Goal: Task Accomplishment & Management: Use online tool/utility

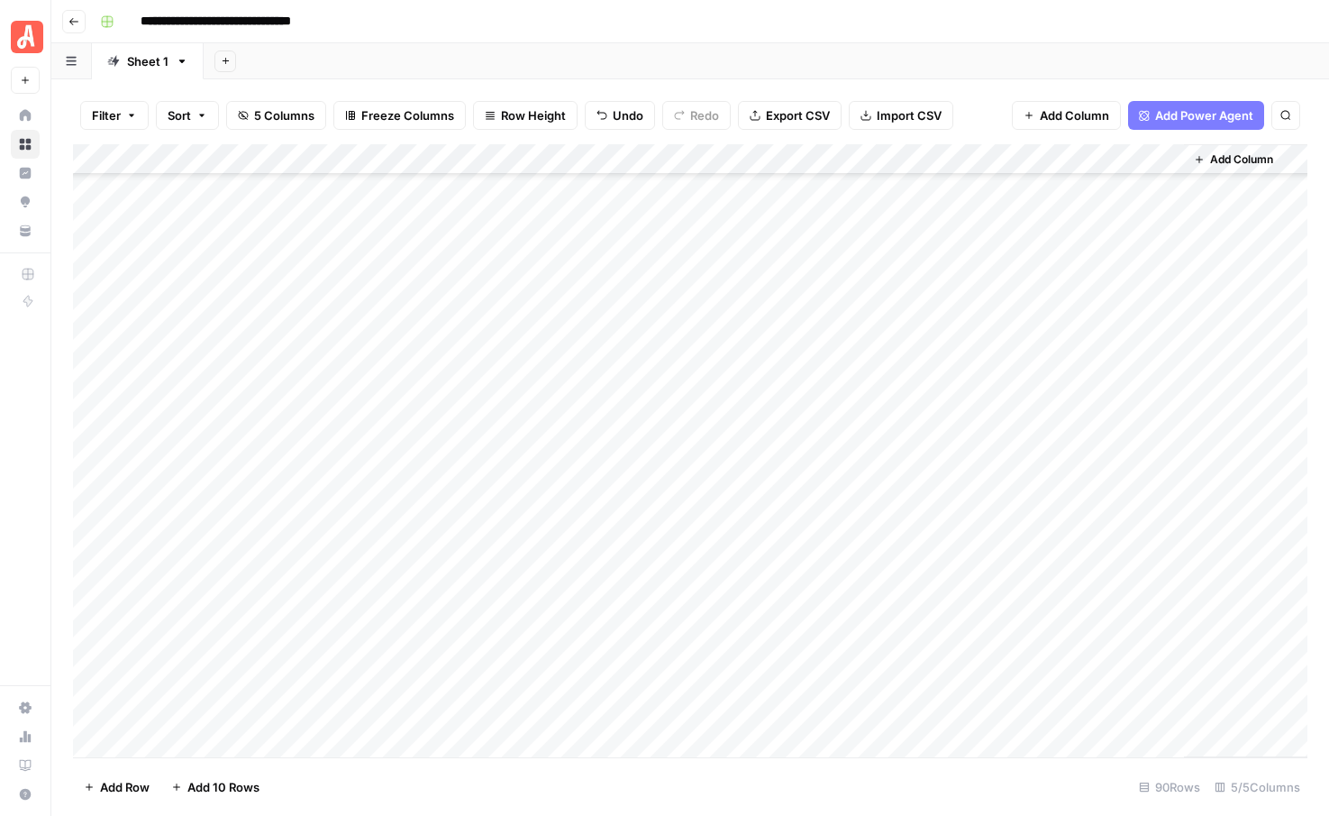
scroll to position [2205, 0]
click at [166, 742] on div "Add Column" at bounding box center [690, 450] width 1235 height 613
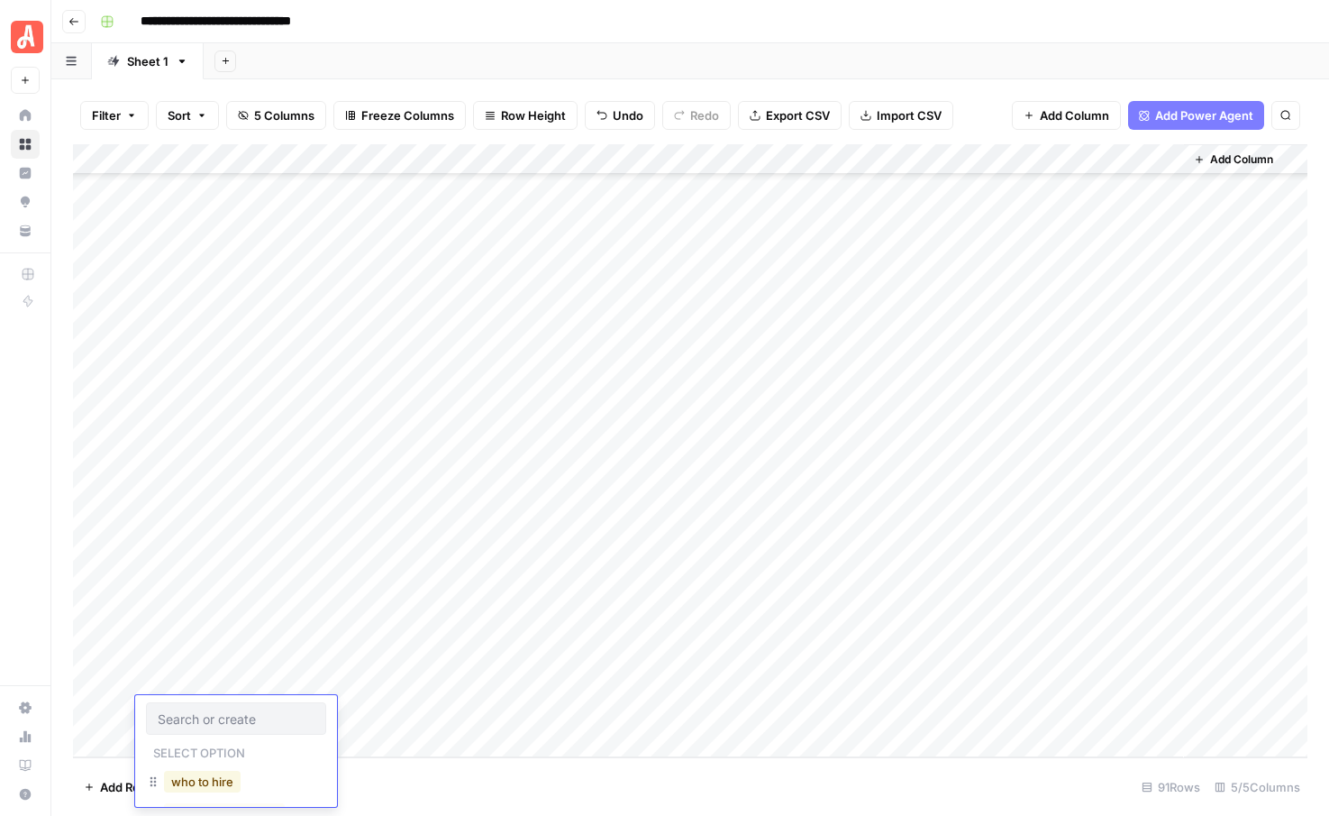
click at [181, 781] on button "who to hire" at bounding box center [202, 782] width 77 height 22
click at [381, 653] on div "Add Column" at bounding box center [690, 450] width 1235 height 613
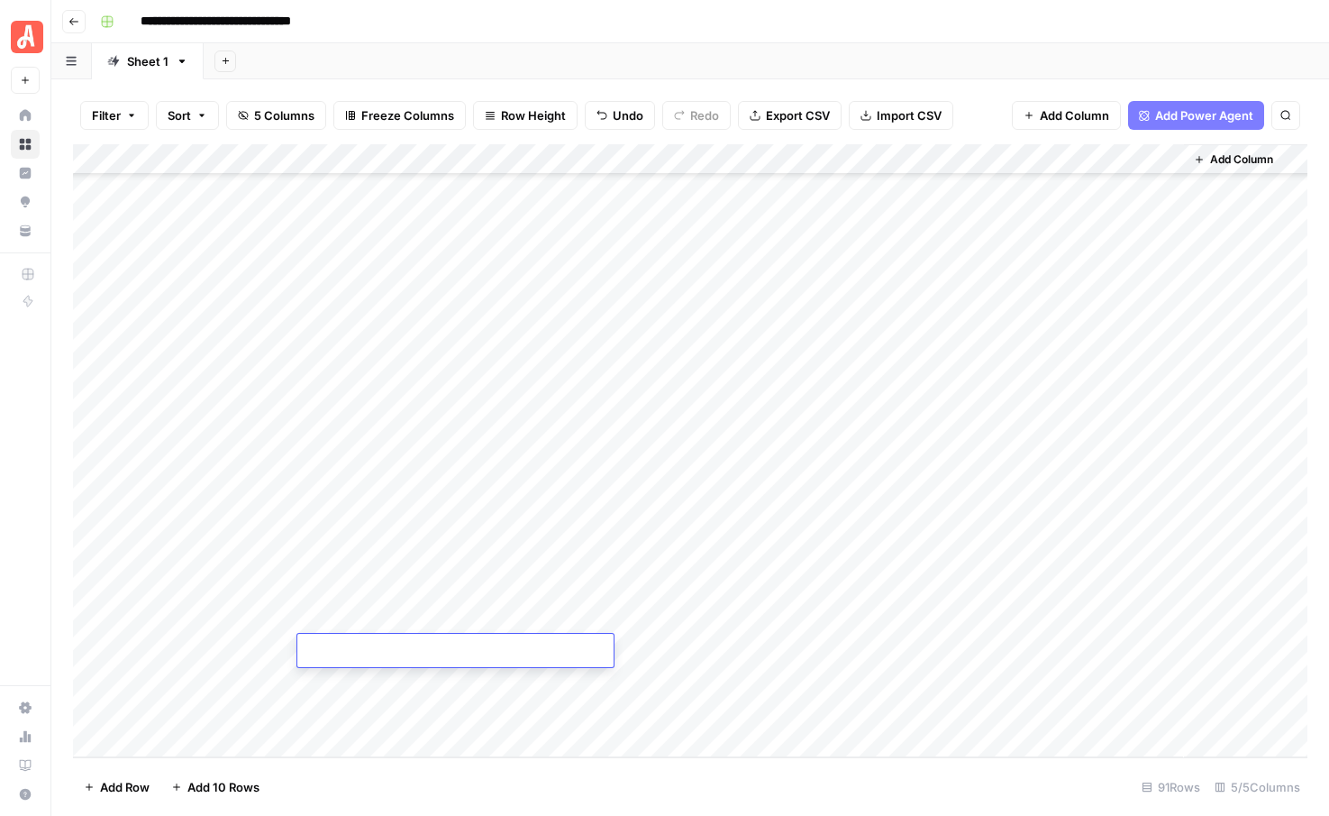
type textarea "**********"
click at [418, 677] on div "Add Column" at bounding box center [690, 450] width 1235 height 613
click at [416, 683] on div "Add Column" at bounding box center [690, 450] width 1235 height 613
click at [416, 683] on textarea at bounding box center [455, 682] width 316 height 25
type textarea "**********"
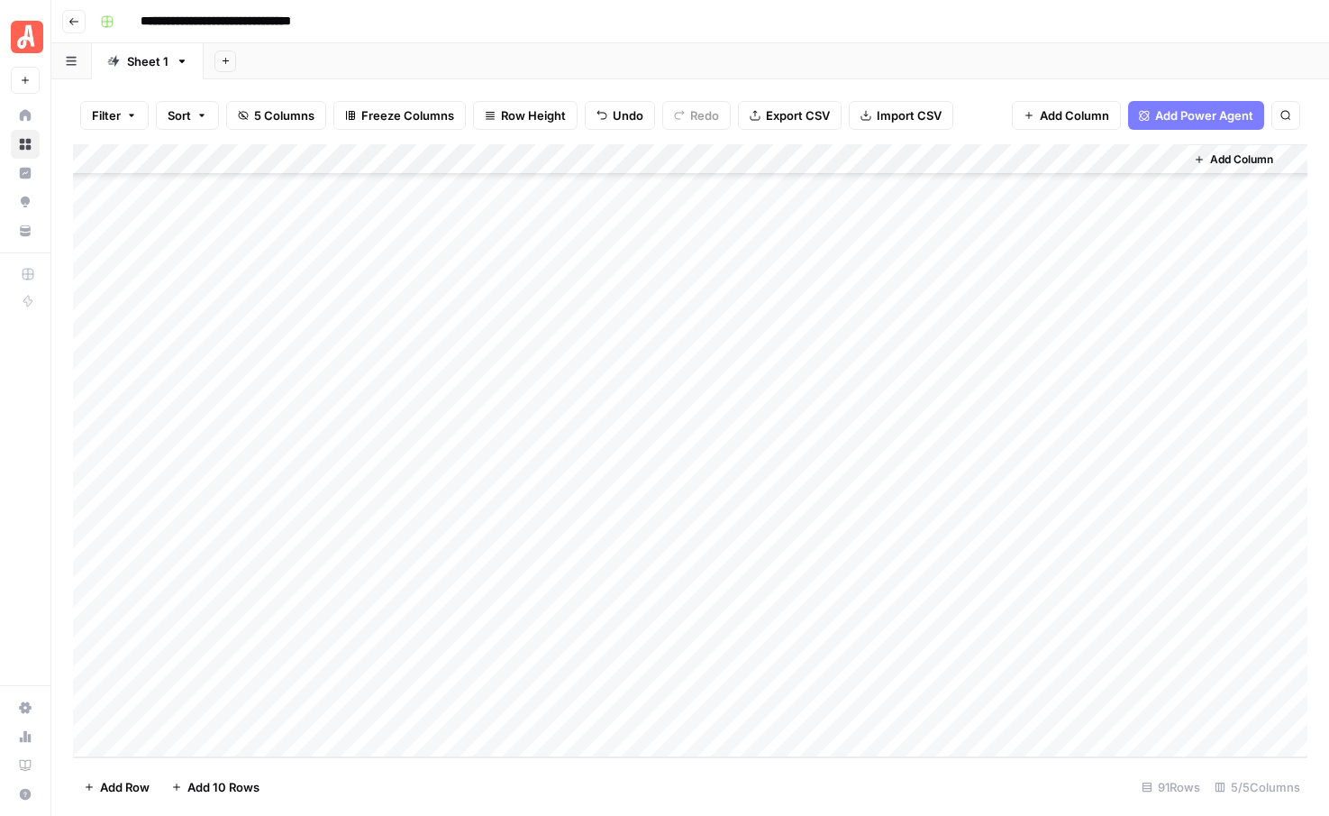
click at [390, 722] on div "Add Column" at bounding box center [690, 450] width 1235 height 613
click at [457, 709] on div "Add Column" at bounding box center [690, 450] width 1235 height 613
click at [457, 709] on textarea at bounding box center [455, 712] width 316 height 25
type textarea "**********"
click at [476, 788] on footer "Add Row Add 10 Rows 91 Rows 5/5 Columns" at bounding box center [690, 786] width 1235 height 59
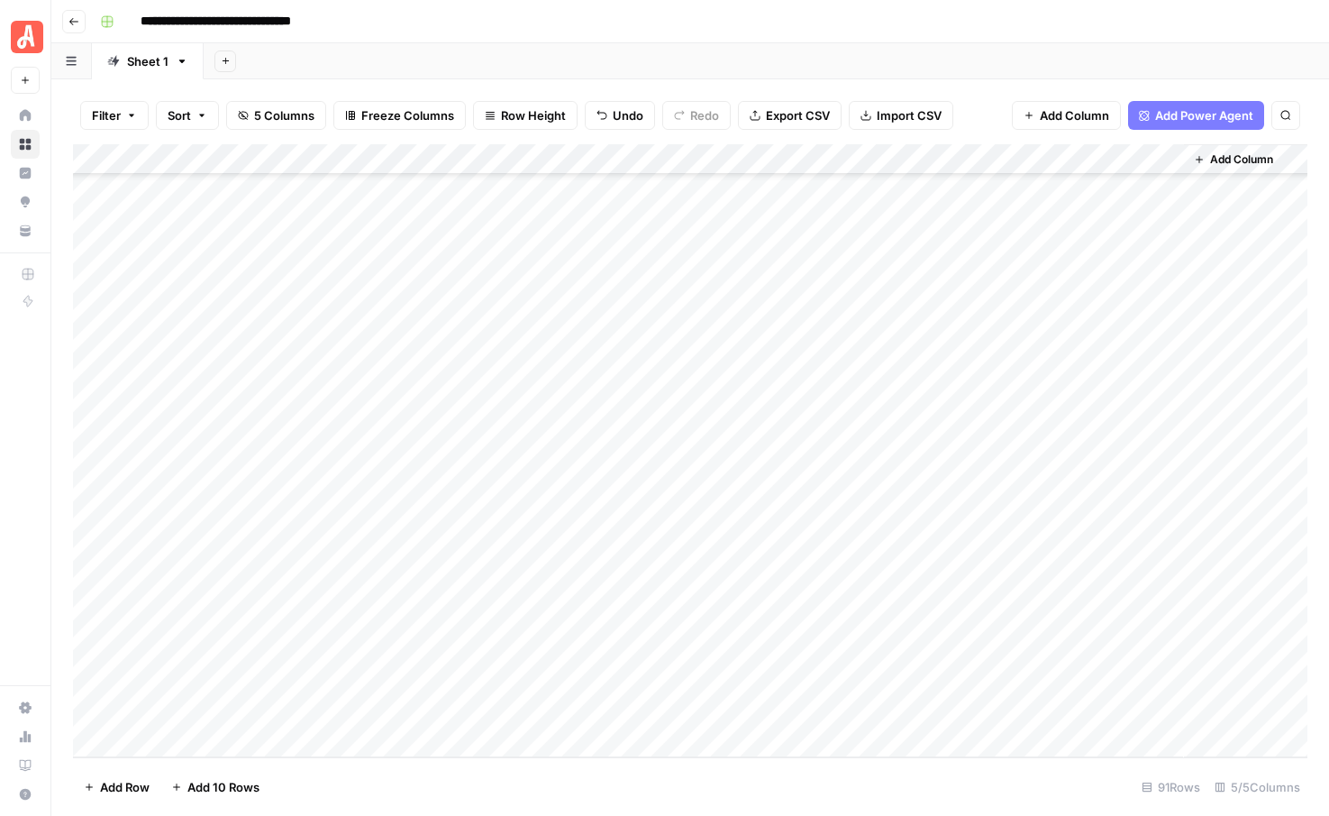
click at [715, 645] on div "Add Column" at bounding box center [690, 450] width 1235 height 613
click at [735, 676] on div "Add Column" at bounding box center [690, 450] width 1235 height 613
click at [737, 710] on div "Add Column" at bounding box center [690, 450] width 1235 height 613
click at [735, 648] on div "Add Column" at bounding box center [690, 450] width 1235 height 613
click at [789, 61] on div "Add Sheet" at bounding box center [767, 61] width 1126 height 36
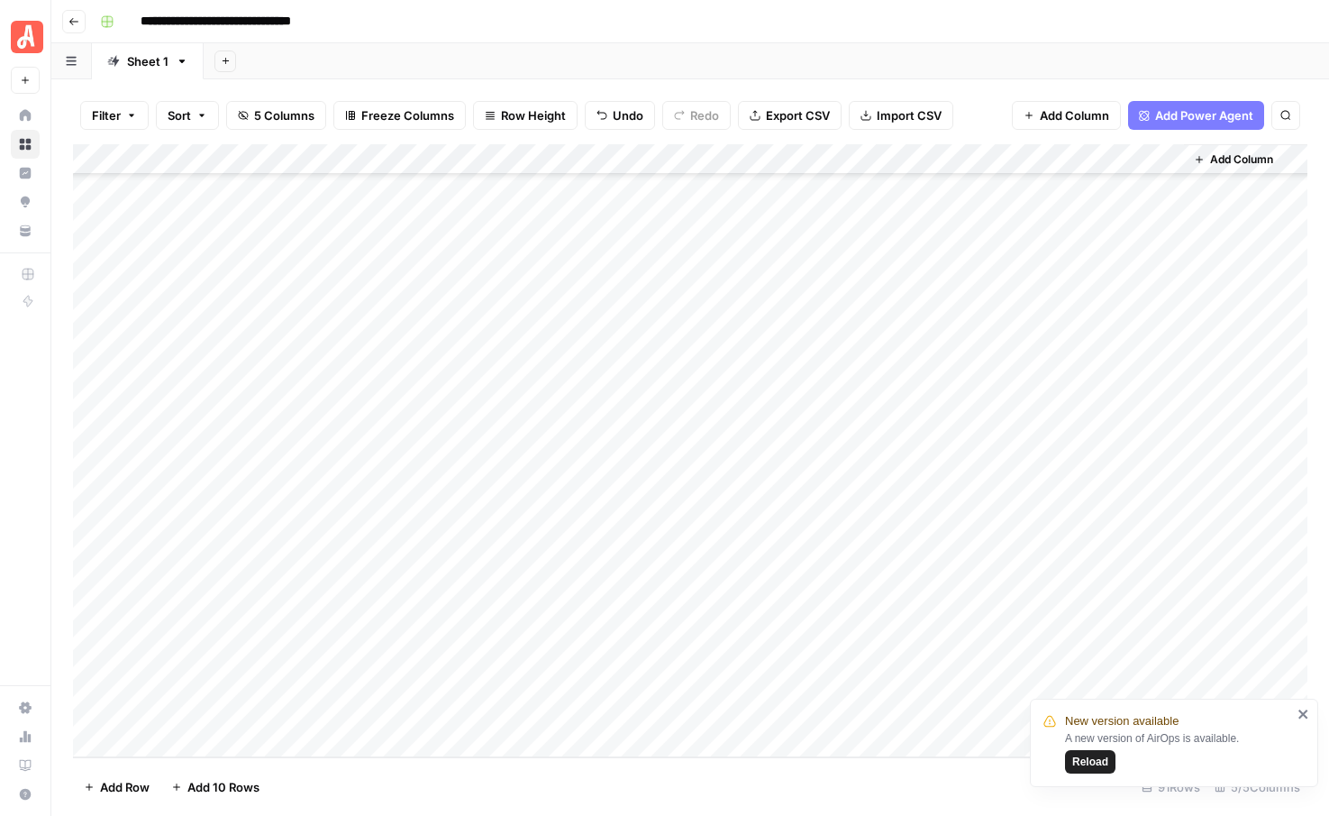
click at [1081, 756] on span "Reload" at bounding box center [1091, 762] width 36 height 16
click at [842, 649] on div "Add Column" at bounding box center [690, 450] width 1235 height 613
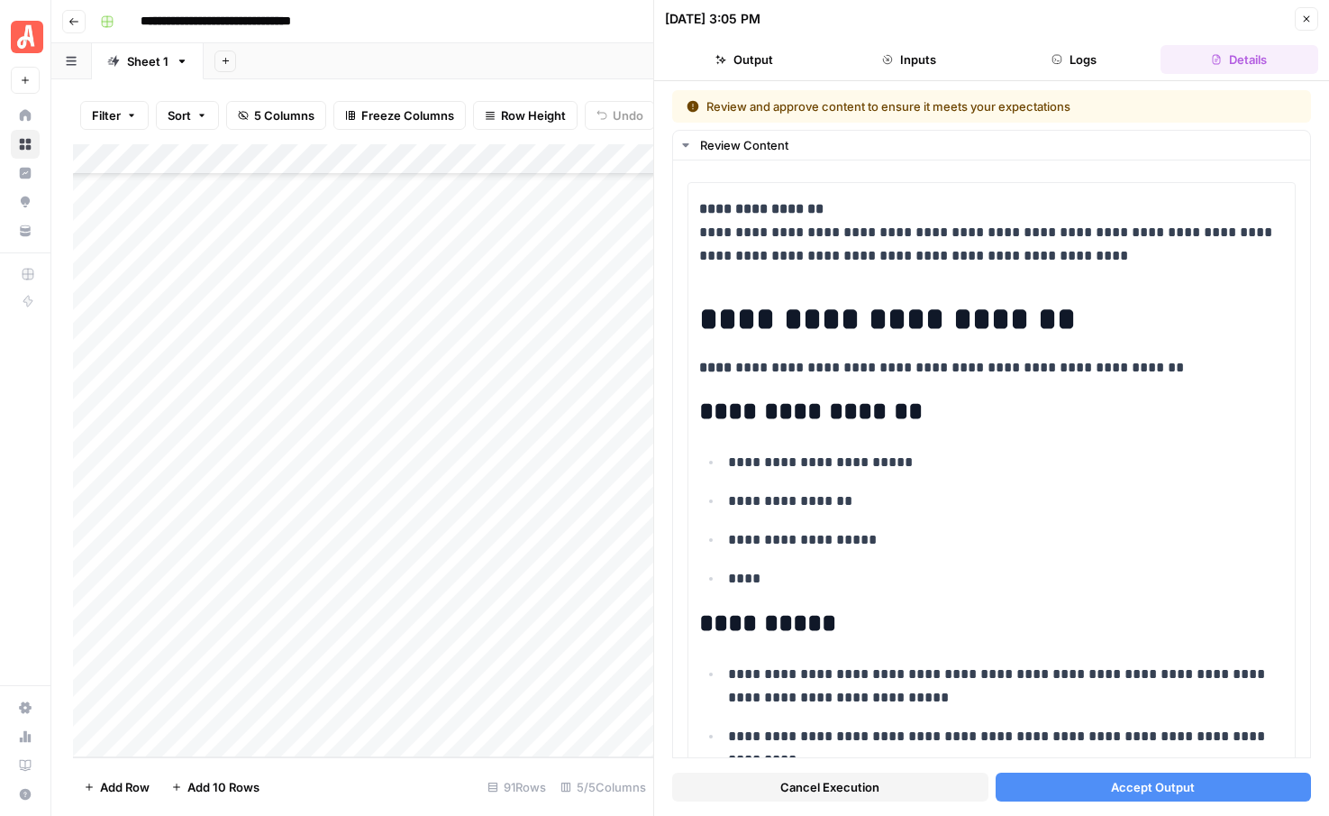
click at [1086, 781] on button "Accept Output" at bounding box center [1154, 786] width 316 height 29
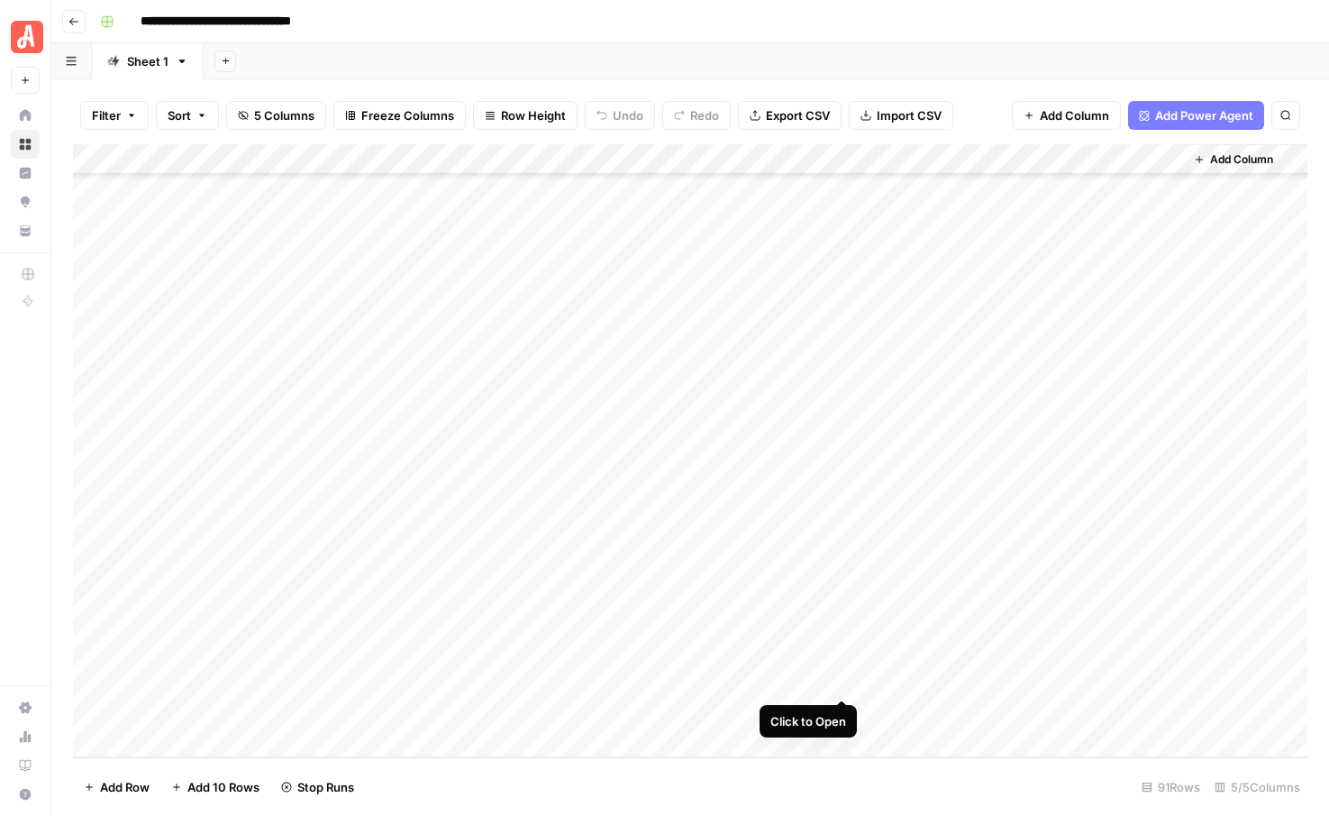
click at [843, 676] on div "Add Column" at bounding box center [690, 450] width 1235 height 613
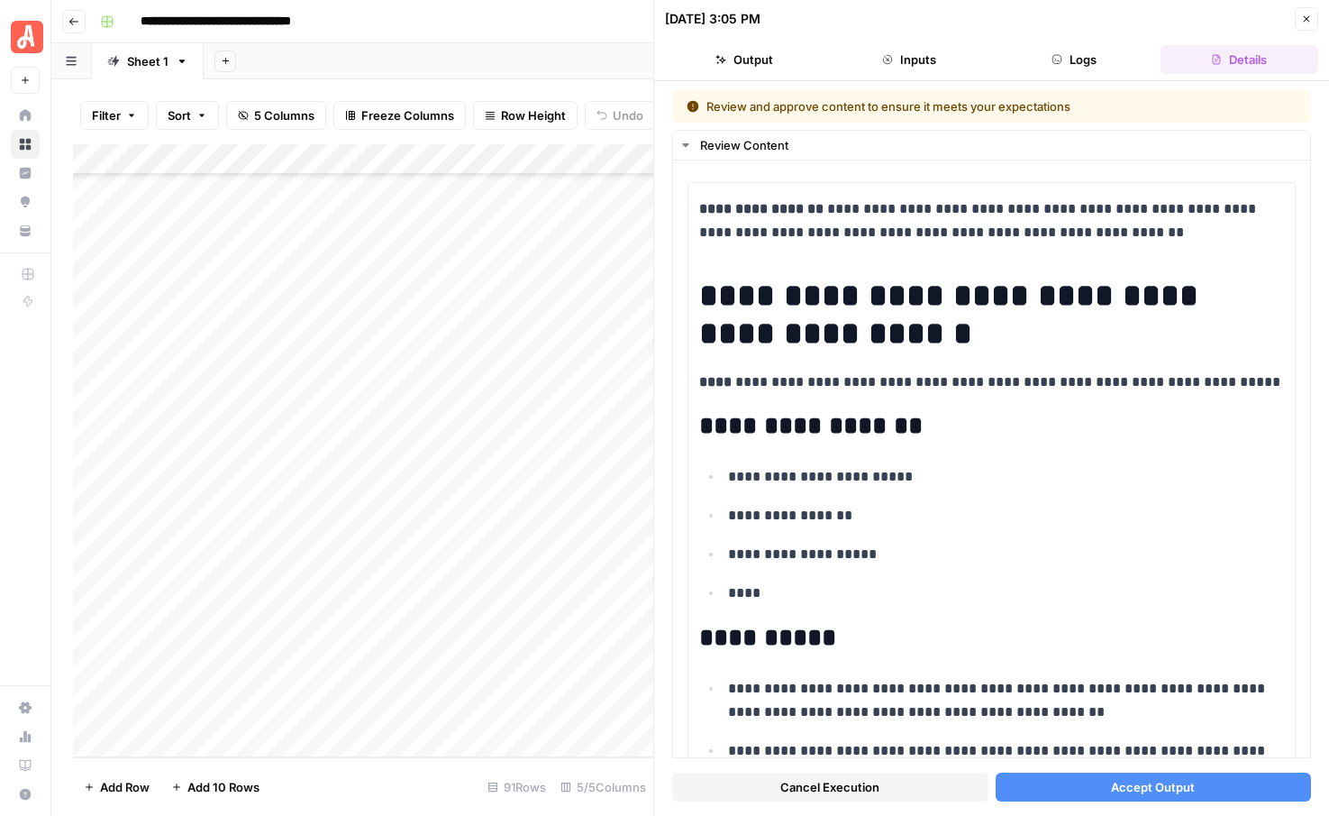
click at [1042, 782] on button "Accept Output" at bounding box center [1154, 786] width 316 height 29
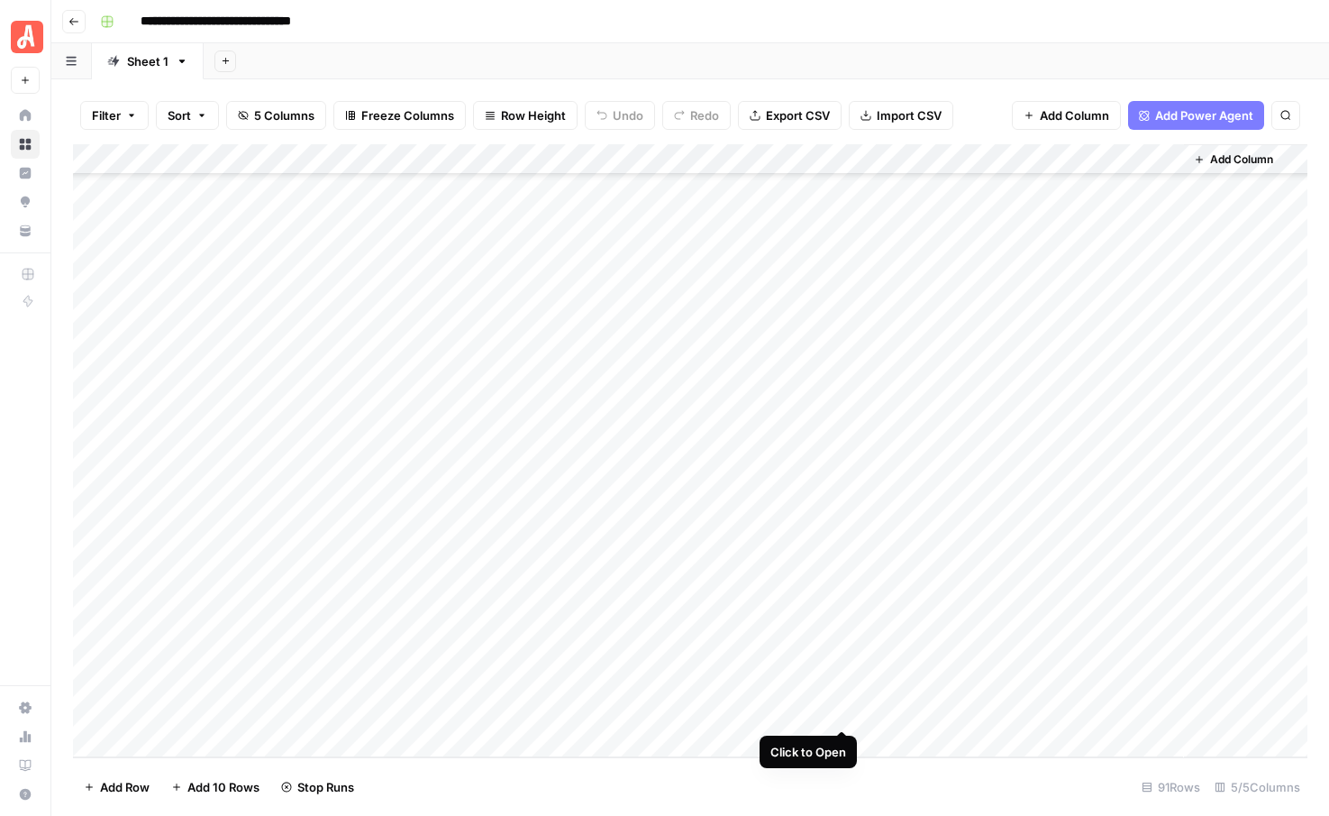
click at [843, 714] on div "Add Column" at bounding box center [690, 450] width 1235 height 613
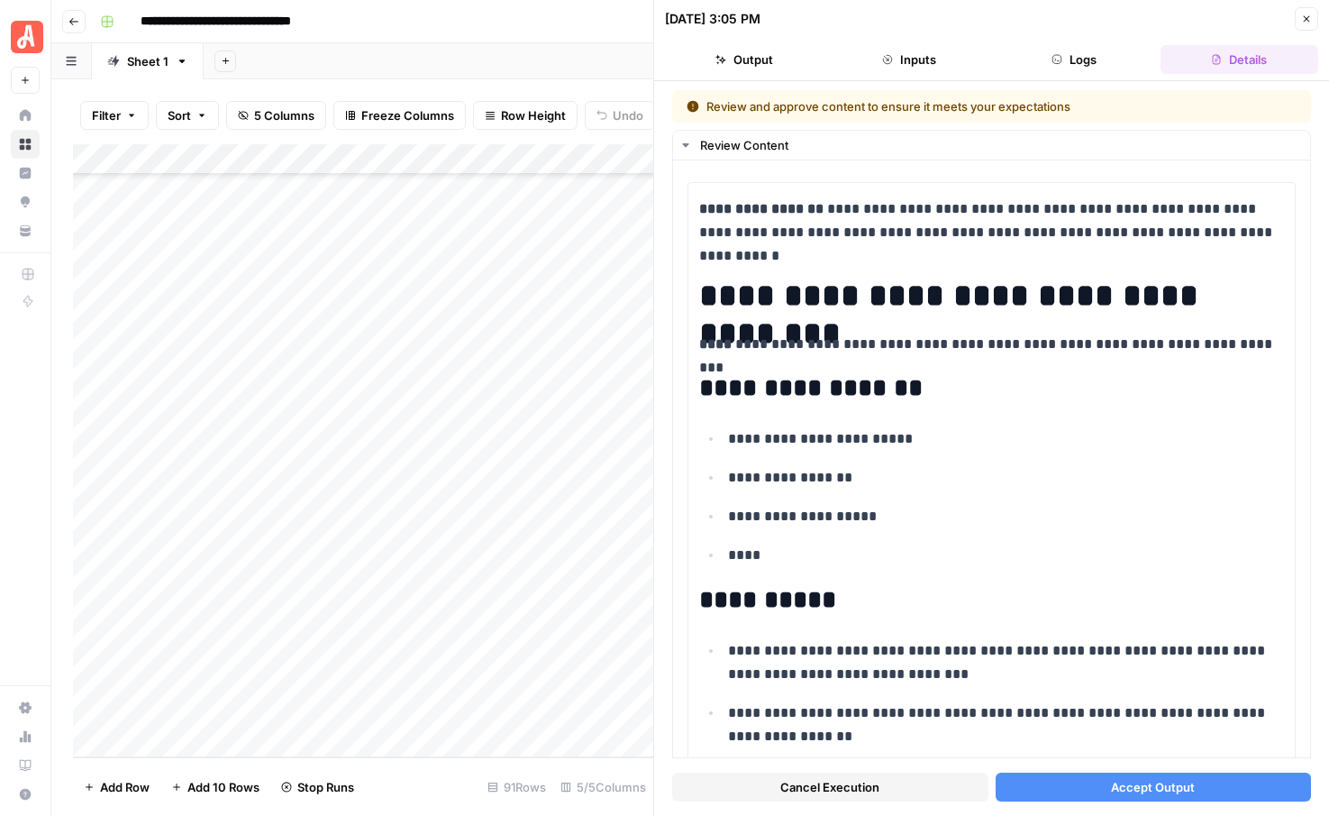
click at [1101, 784] on button "Accept Output" at bounding box center [1154, 786] width 316 height 29
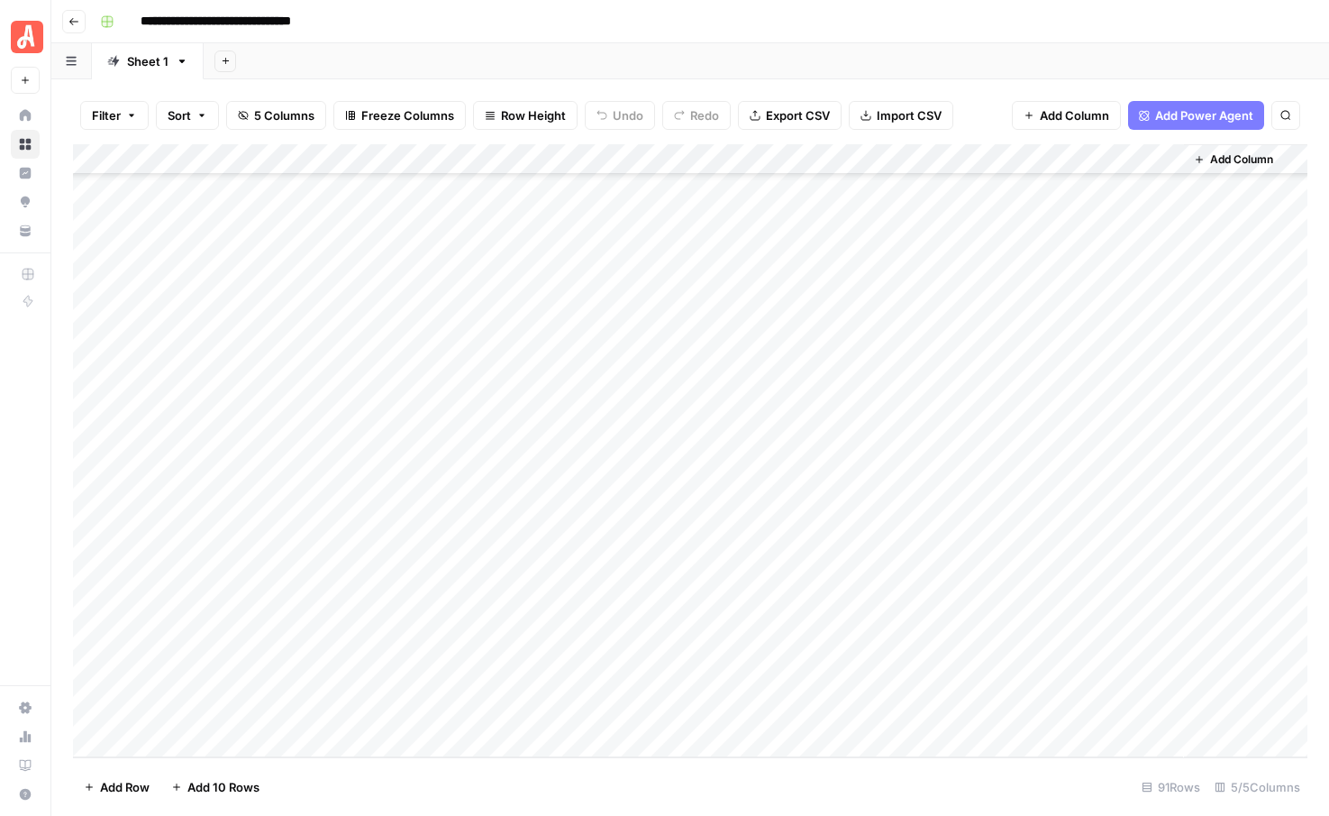
click at [1004, 709] on div "Add Column" at bounding box center [690, 450] width 1235 height 613
click at [1005, 679] on div "Add Column" at bounding box center [690, 450] width 1235 height 613
click at [1006, 647] on div "Add Column" at bounding box center [690, 450] width 1235 height 613
click at [1006, 618] on div "Add Column" at bounding box center [690, 450] width 1235 height 613
click at [843, 187] on div "Add Column" at bounding box center [690, 450] width 1235 height 613
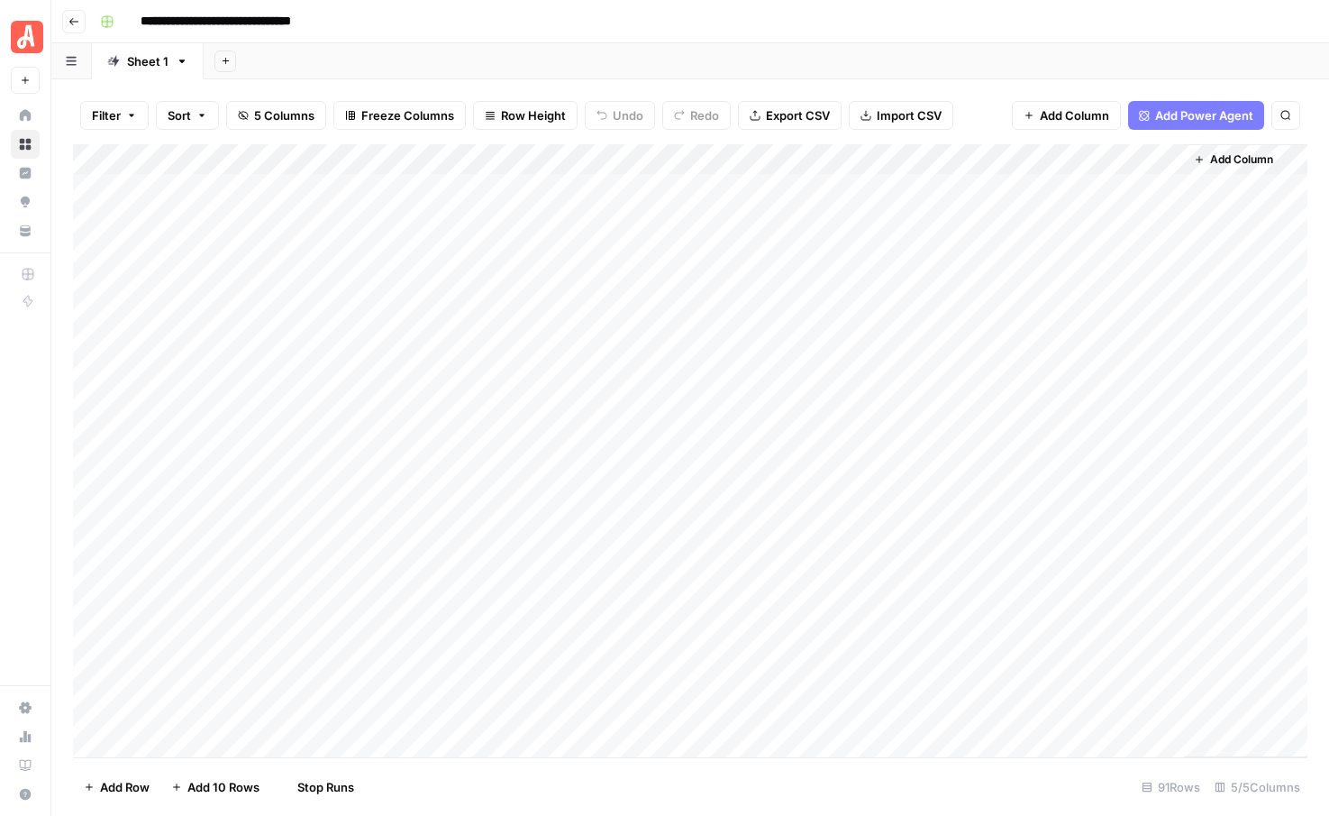
click at [843, 215] on div "Add Column" at bounding box center [690, 450] width 1235 height 613
click at [843, 250] on div "Add Column" at bounding box center [690, 450] width 1235 height 613
click at [841, 280] on div "Add Column" at bounding box center [690, 450] width 1235 height 613
click at [841, 311] on div "Add Column" at bounding box center [690, 450] width 1235 height 613
click at [842, 281] on div "Add Column" at bounding box center [690, 450] width 1235 height 613
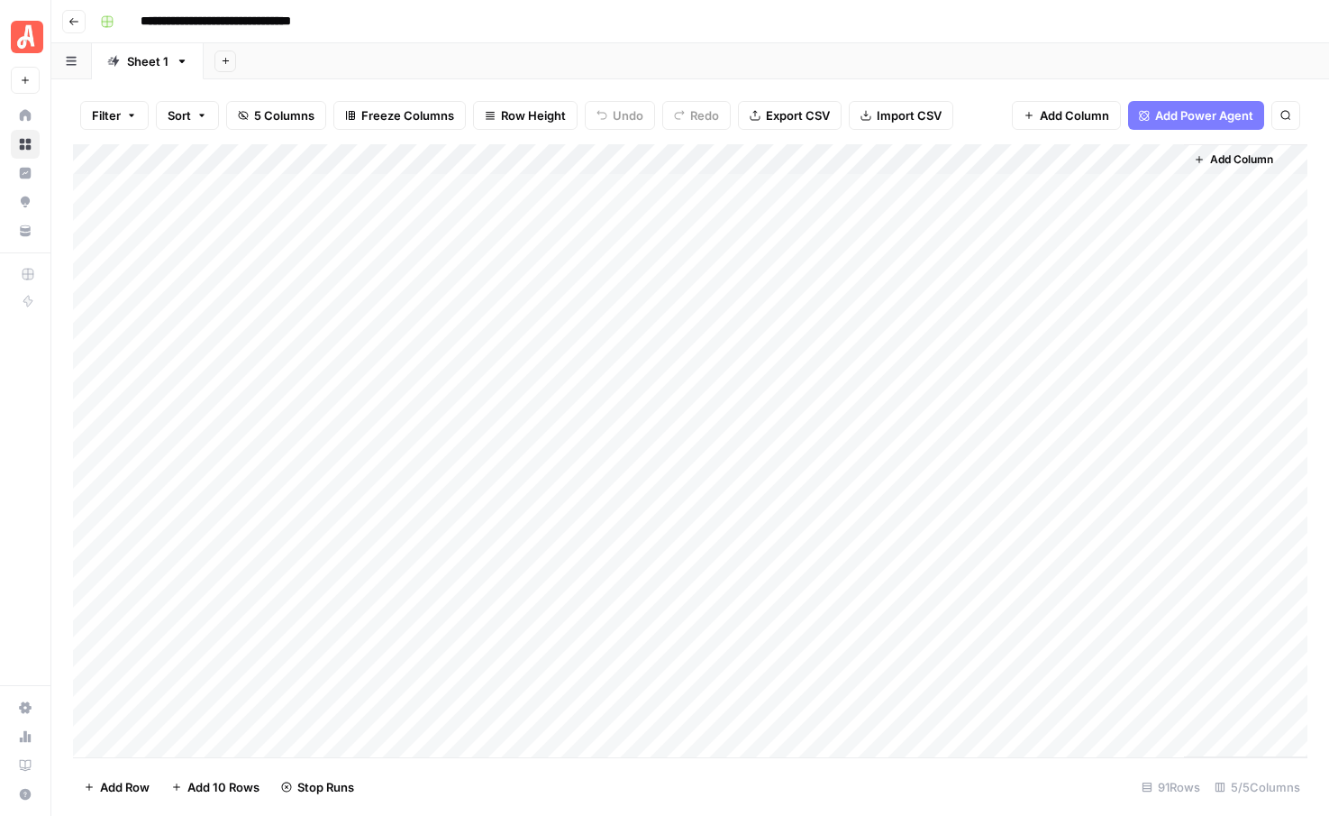
click at [840, 61] on div "Add Sheet" at bounding box center [767, 61] width 1126 height 36
click at [714, 64] on div "Add Sheet" at bounding box center [767, 61] width 1126 height 36
click at [839, 192] on div "Add Column" at bounding box center [690, 450] width 1235 height 613
click at [842, 224] on div "Add Column" at bounding box center [690, 450] width 1235 height 613
click at [843, 248] on div "Add Column" at bounding box center [690, 450] width 1235 height 613
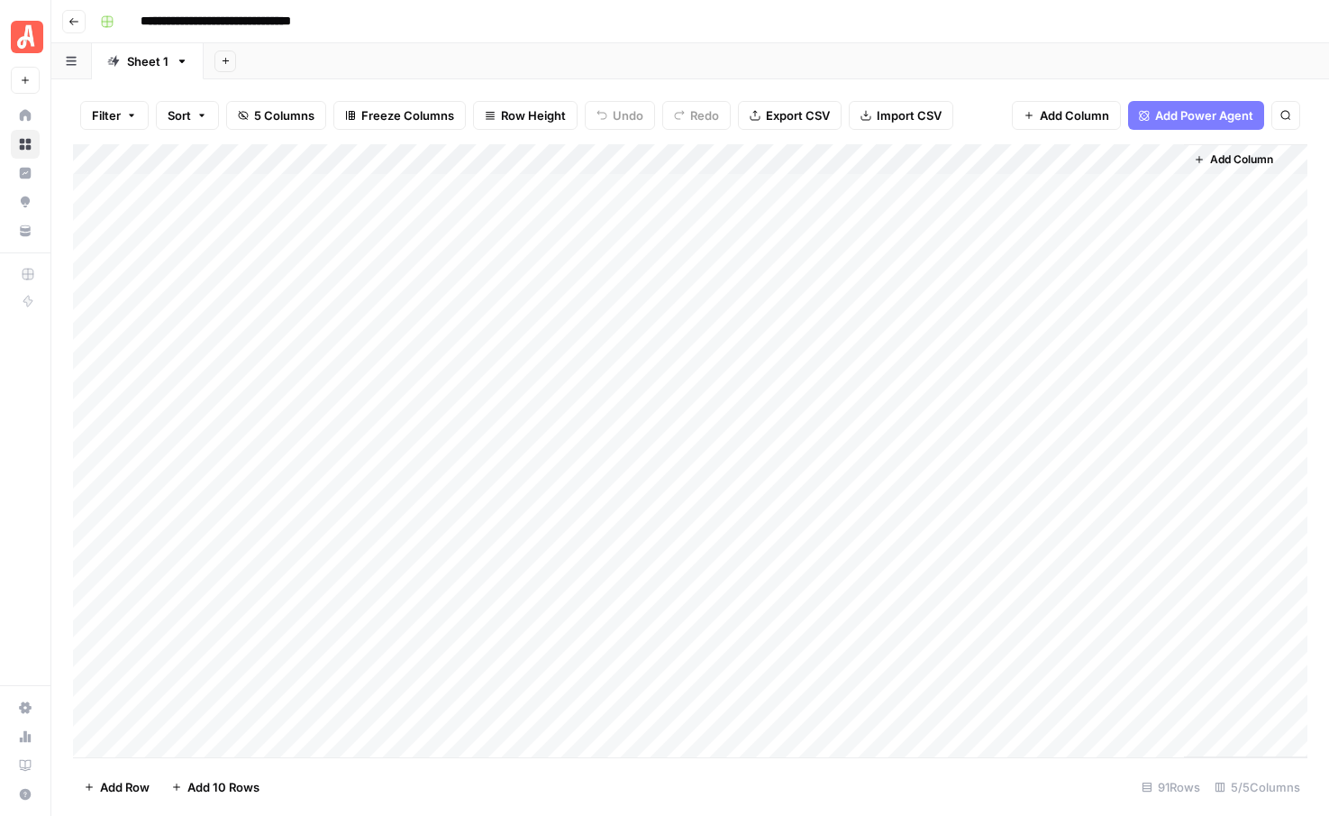
click at [843, 273] on div "Add Column" at bounding box center [690, 450] width 1235 height 613
click at [843, 307] on div "Add Column" at bounding box center [690, 450] width 1235 height 613
click at [842, 312] on div "Add Column" at bounding box center [690, 450] width 1235 height 613
click at [842, 278] on div "Add Column" at bounding box center [690, 450] width 1235 height 613
click at [842, 252] on div "Add Column" at bounding box center [690, 450] width 1235 height 613
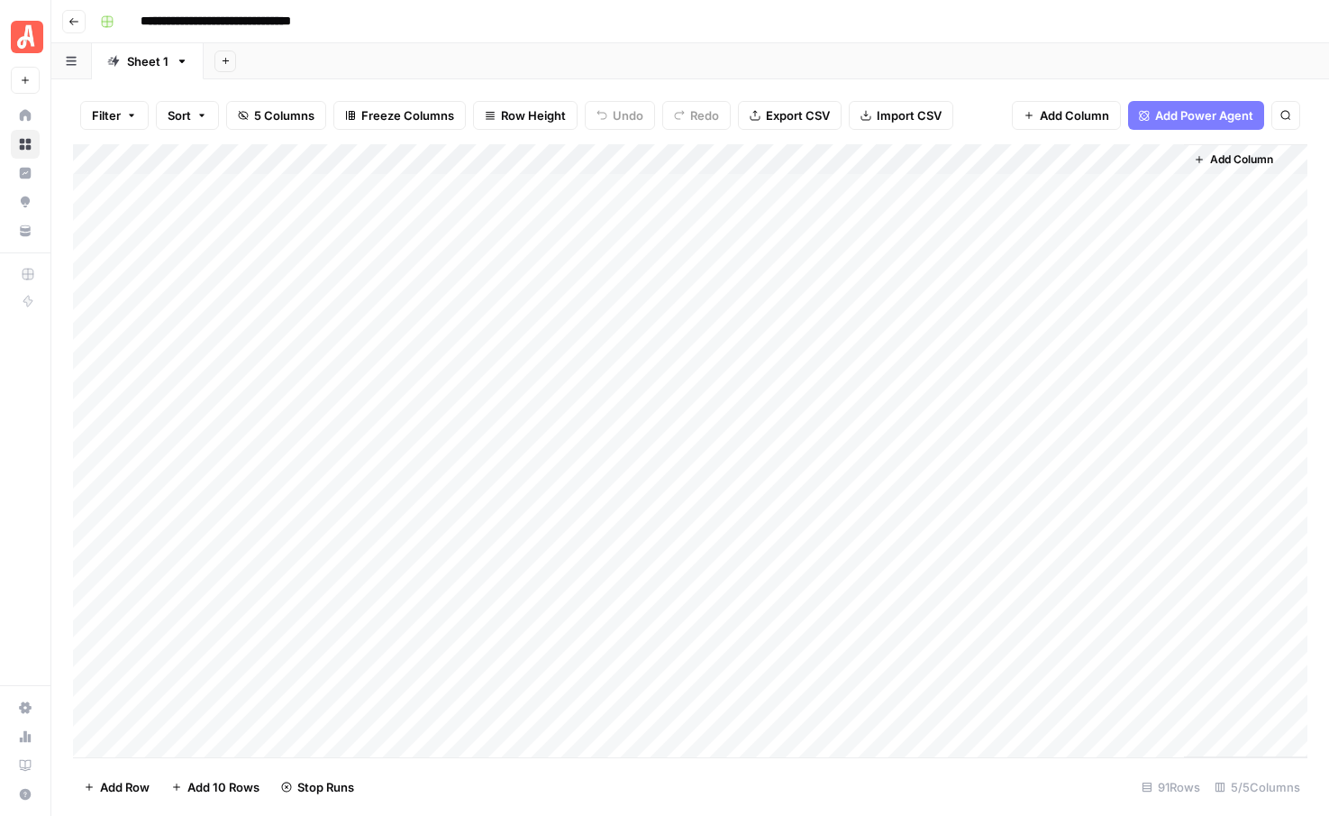
click at [845, 220] on div "Add Column" at bounding box center [690, 450] width 1235 height 613
click at [842, 190] on div "Add Column" at bounding box center [690, 450] width 1235 height 613
click at [1005, 710] on div "Add Column" at bounding box center [690, 450] width 1235 height 613
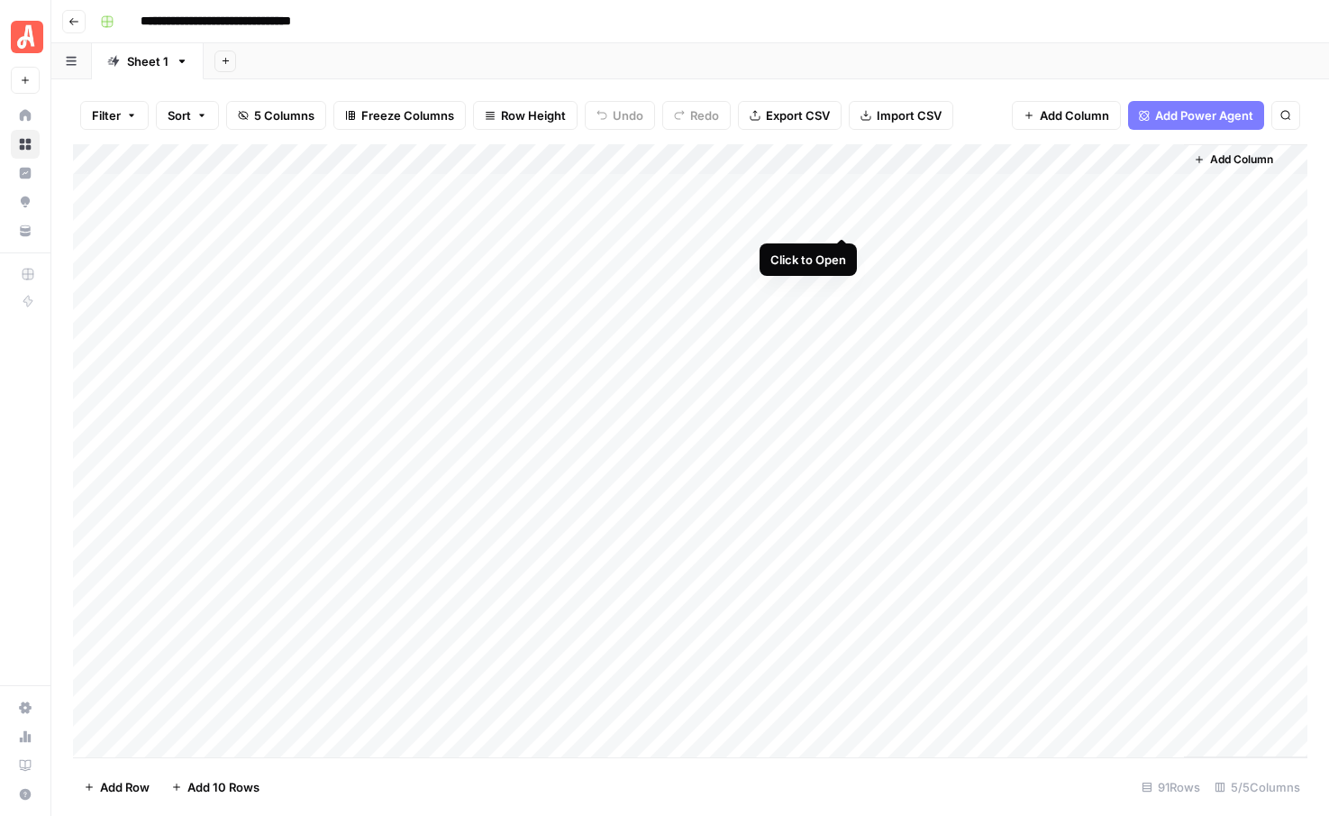
click at [841, 222] on div "Add Column" at bounding box center [690, 450] width 1235 height 613
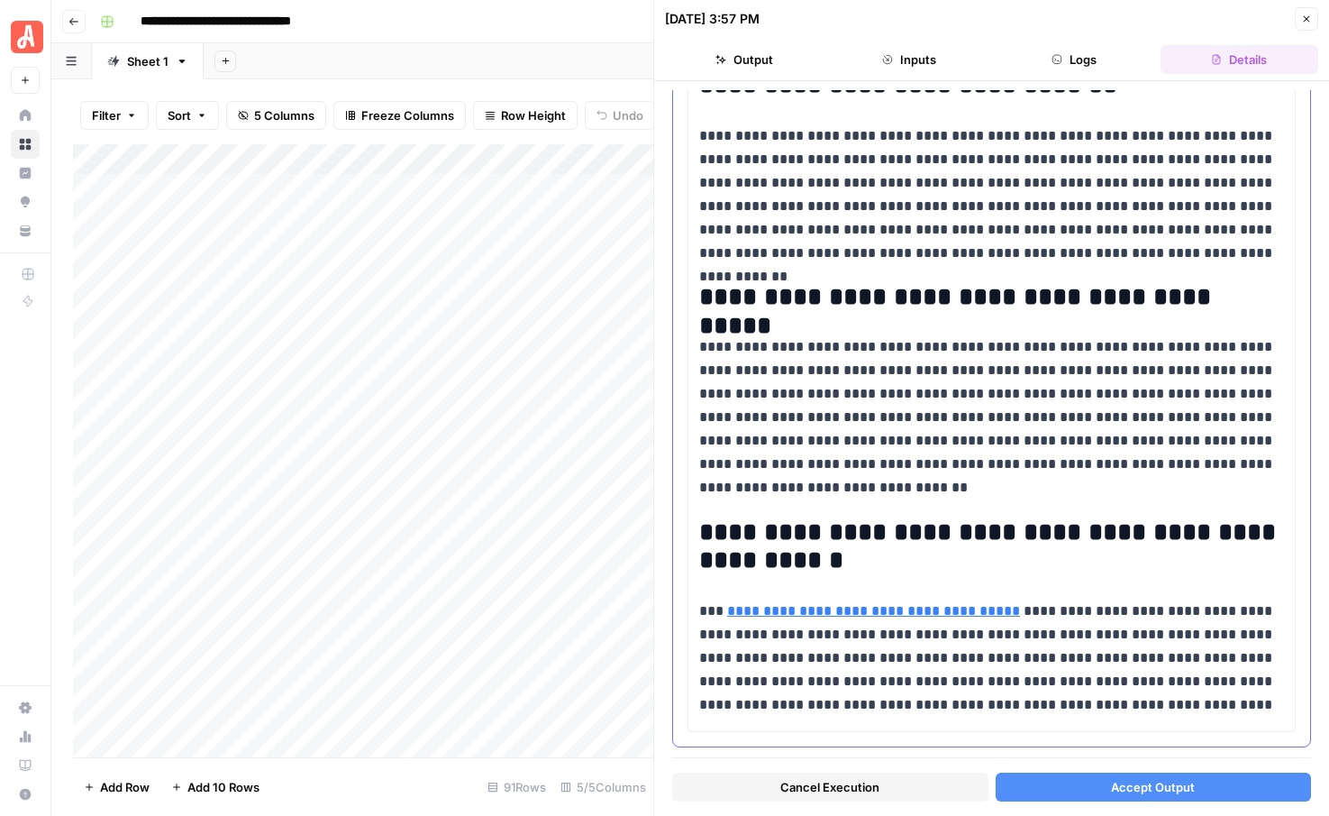
scroll to position [1884, 0]
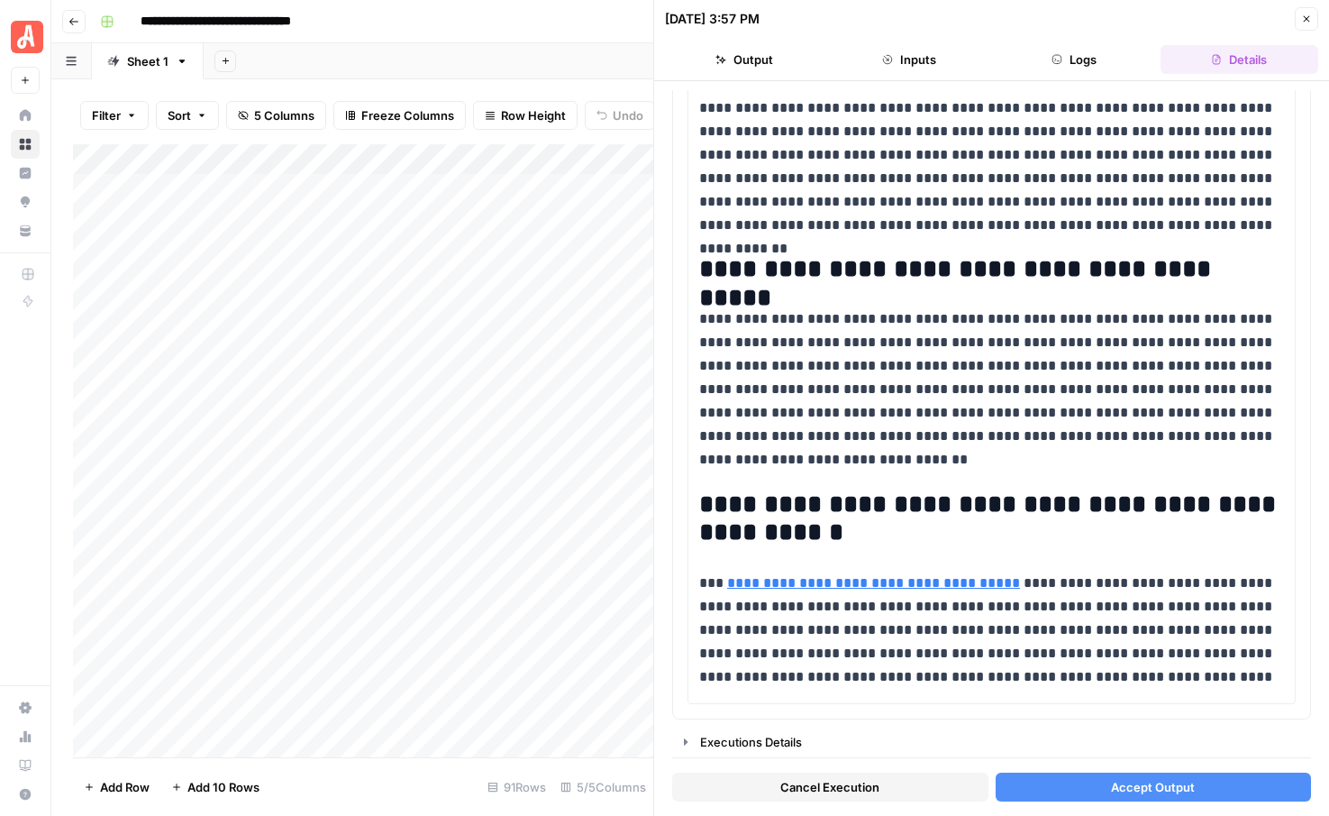
click at [1081, 785] on button "Accept Output" at bounding box center [1154, 786] width 316 height 29
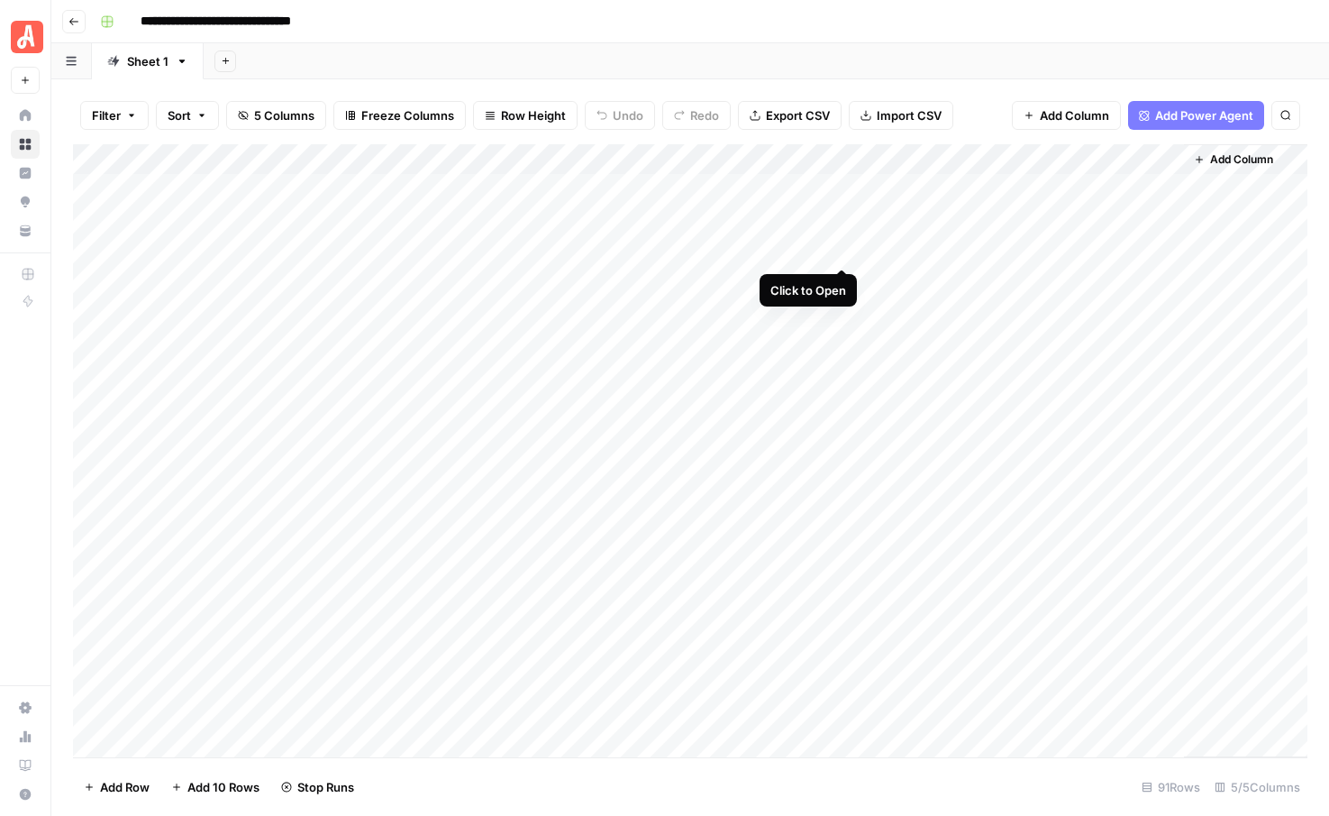
click at [848, 247] on div "Add Column" at bounding box center [690, 450] width 1235 height 613
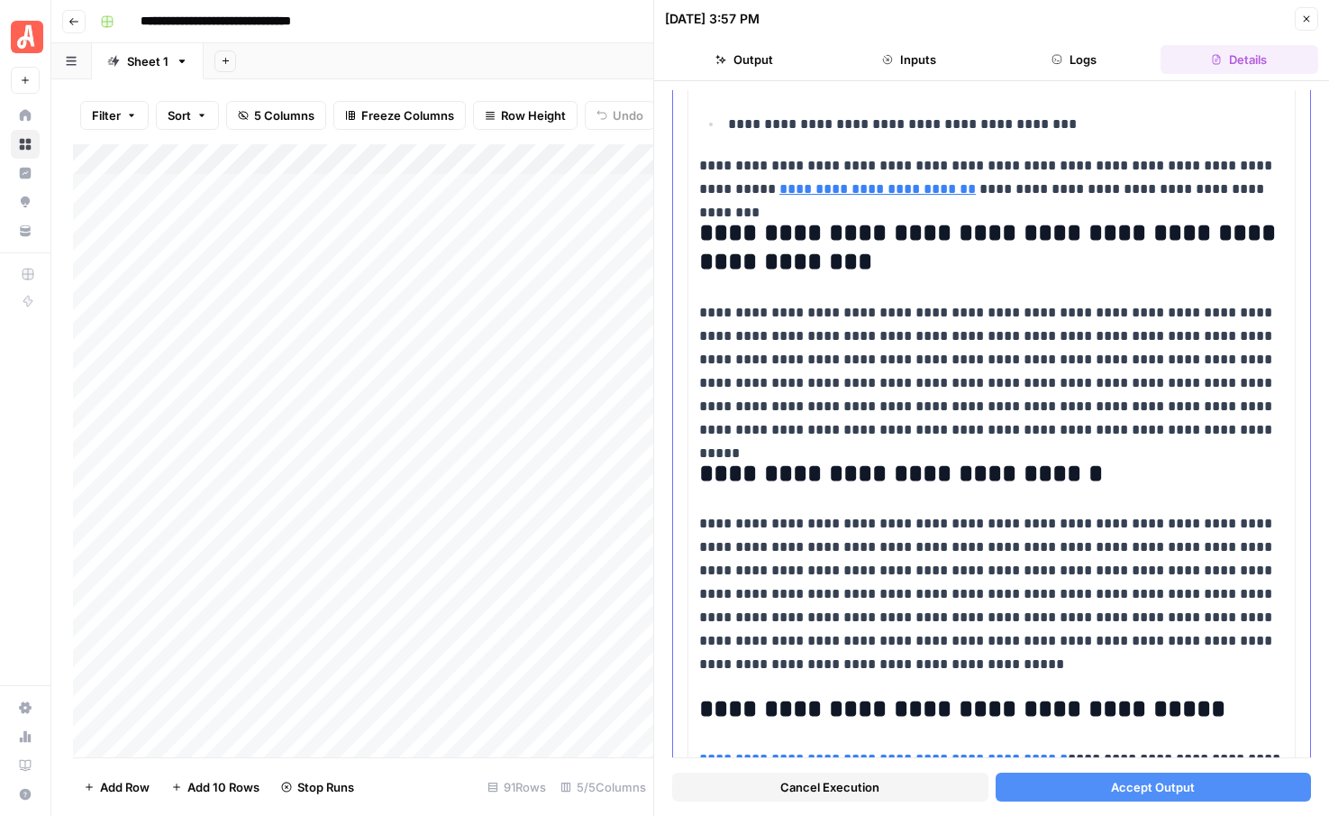
scroll to position [1676, 0]
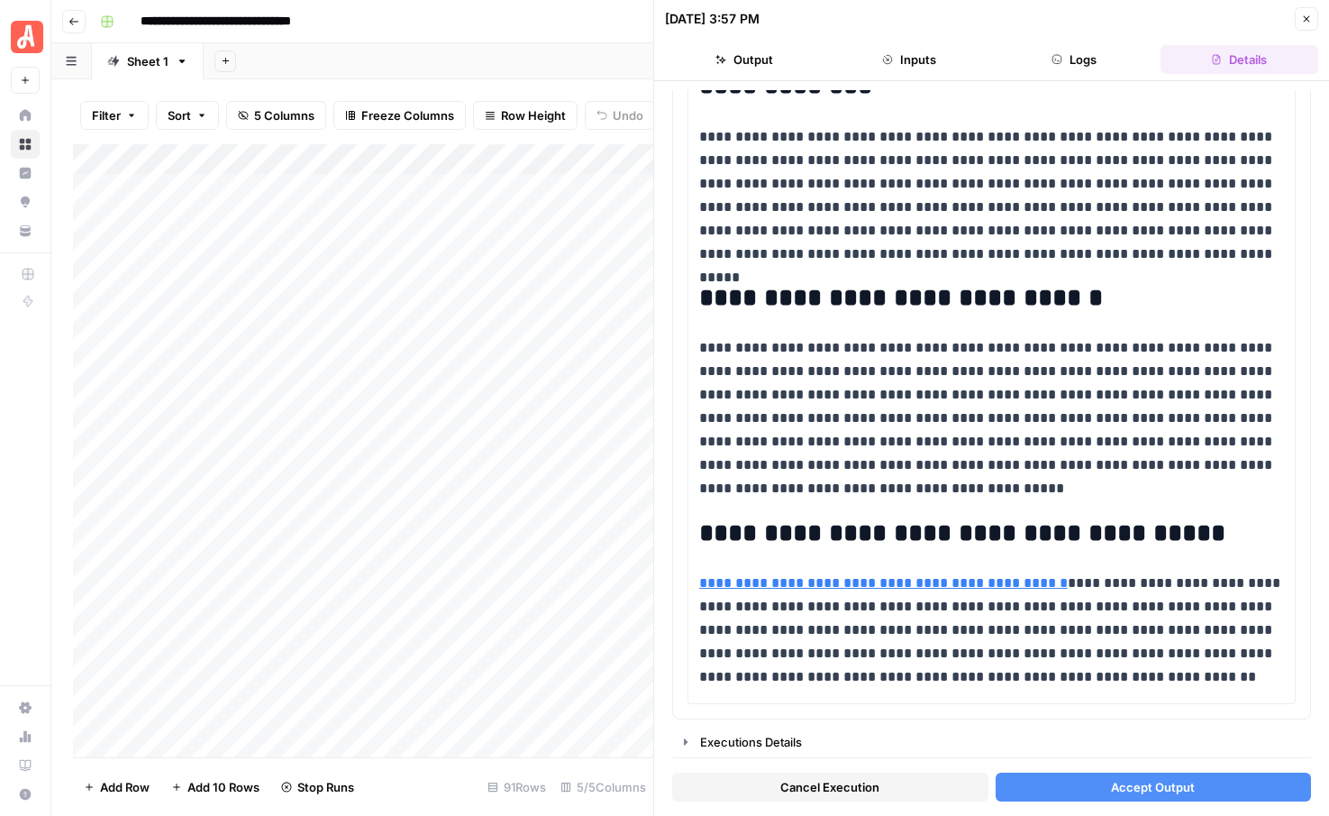
click at [1055, 789] on button "Accept Output" at bounding box center [1154, 786] width 316 height 29
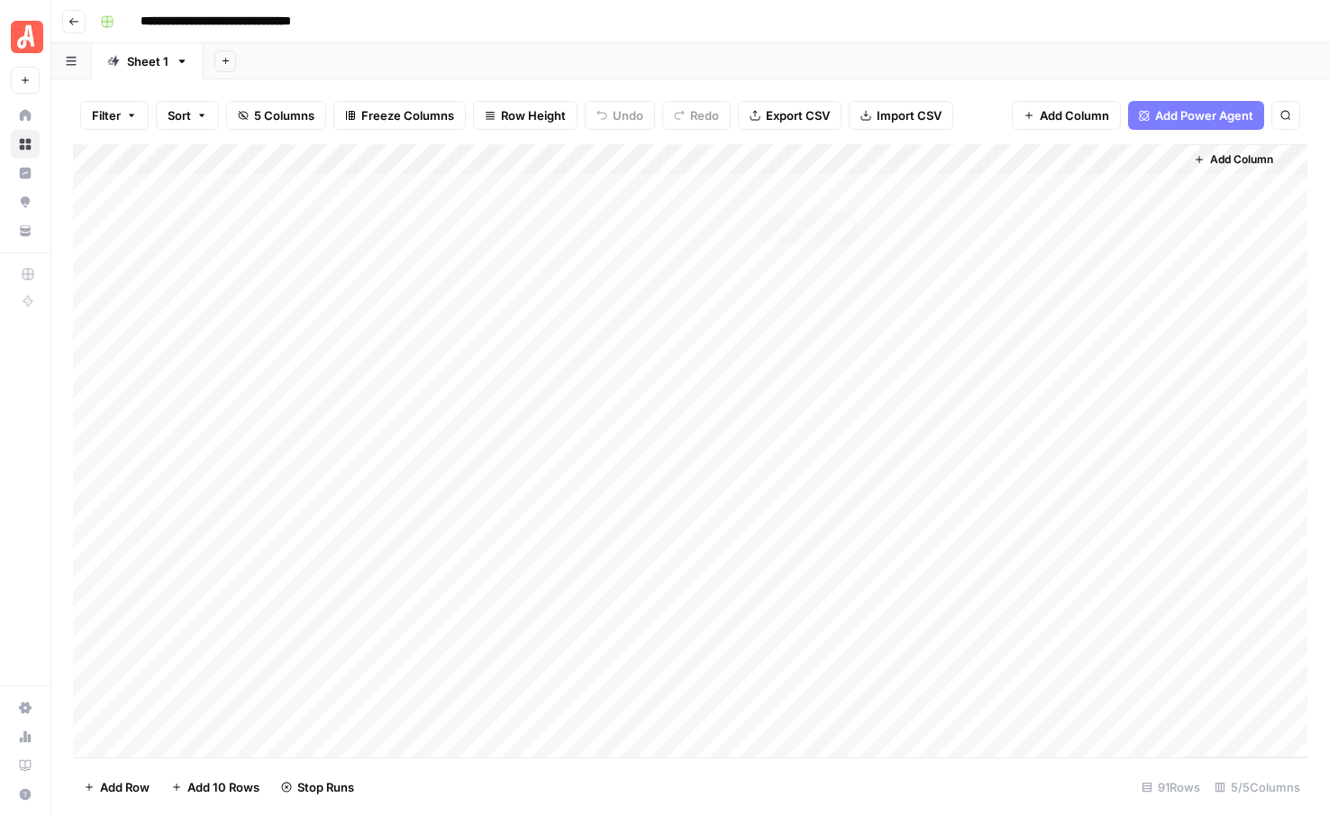
click at [840, 192] on div "Add Column" at bounding box center [690, 450] width 1235 height 613
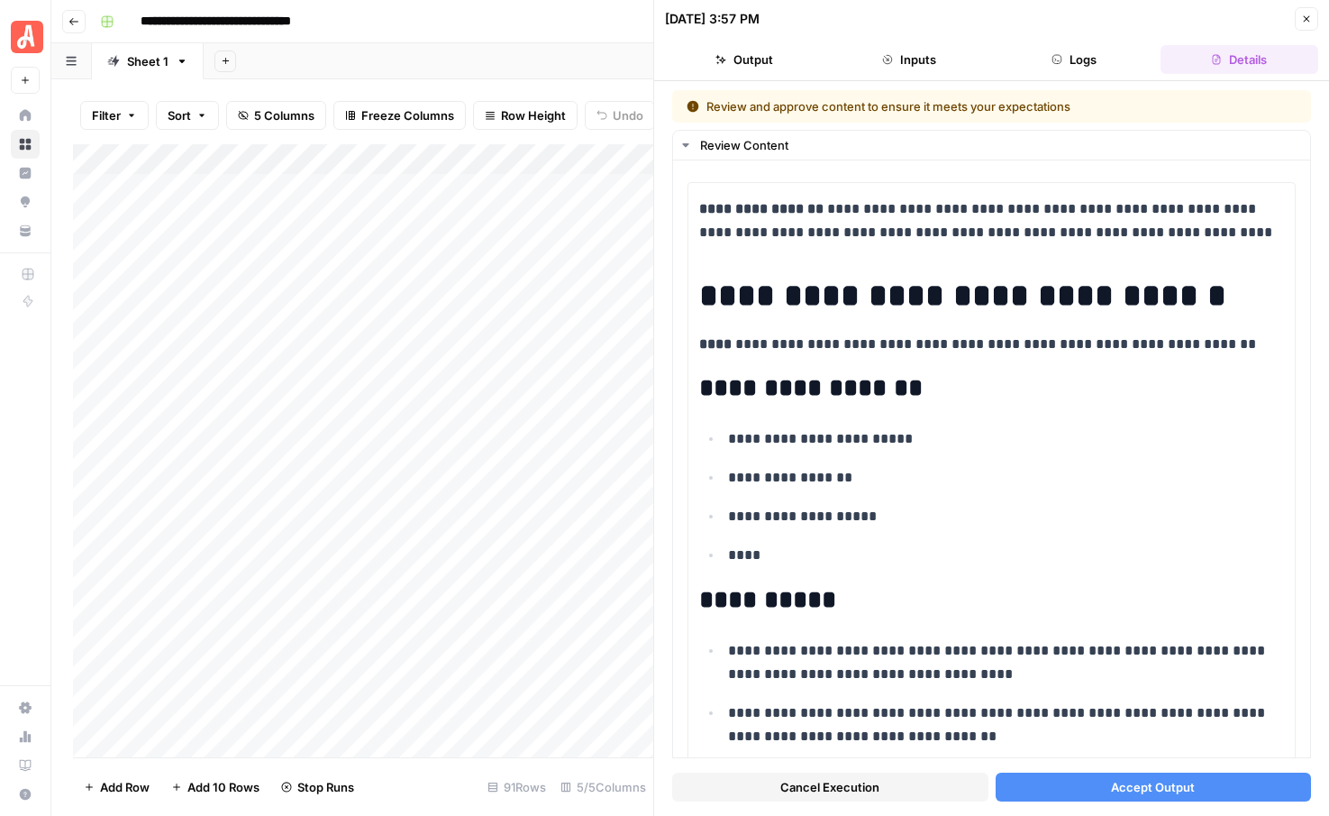
click at [1099, 784] on button "Accept Output" at bounding box center [1154, 786] width 316 height 29
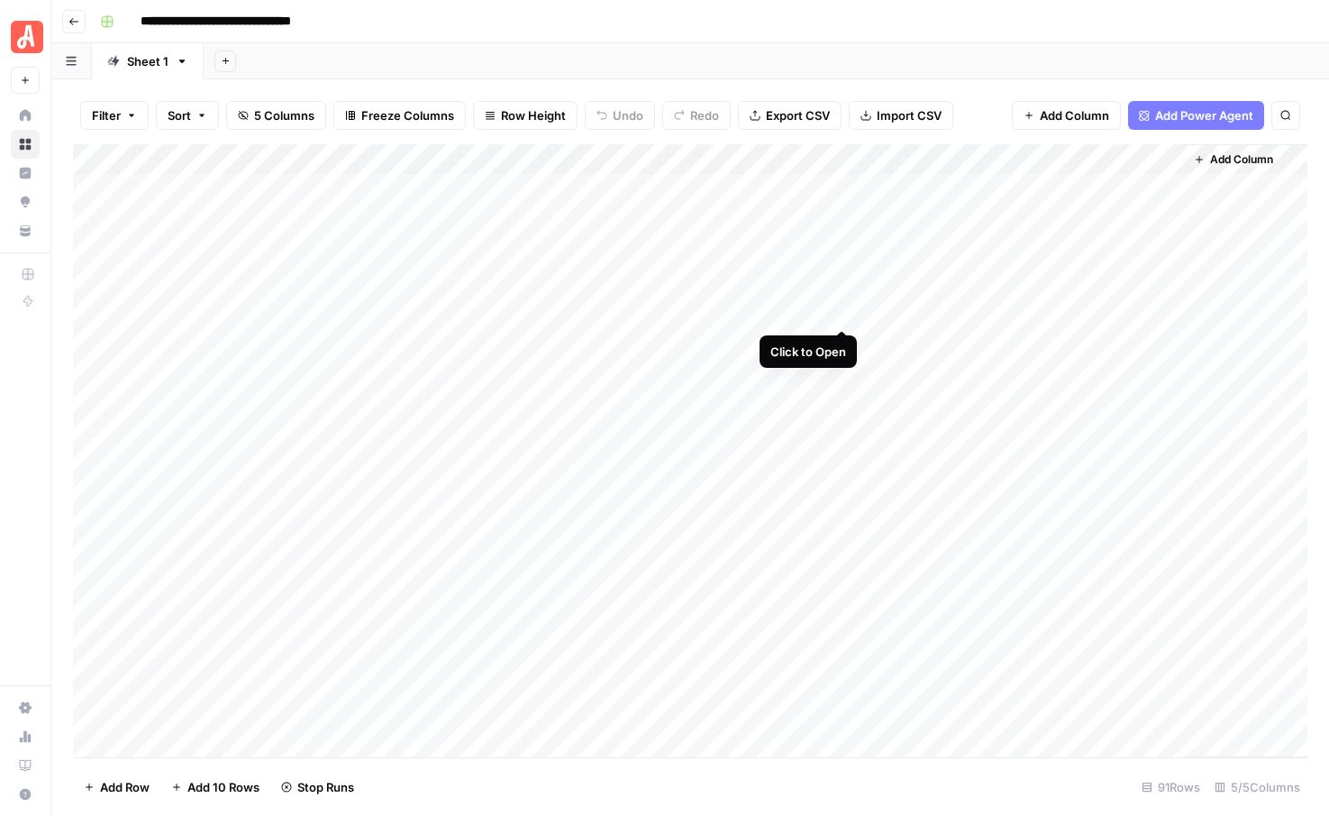
click at [844, 308] on div "Add Column" at bounding box center [690, 450] width 1235 height 613
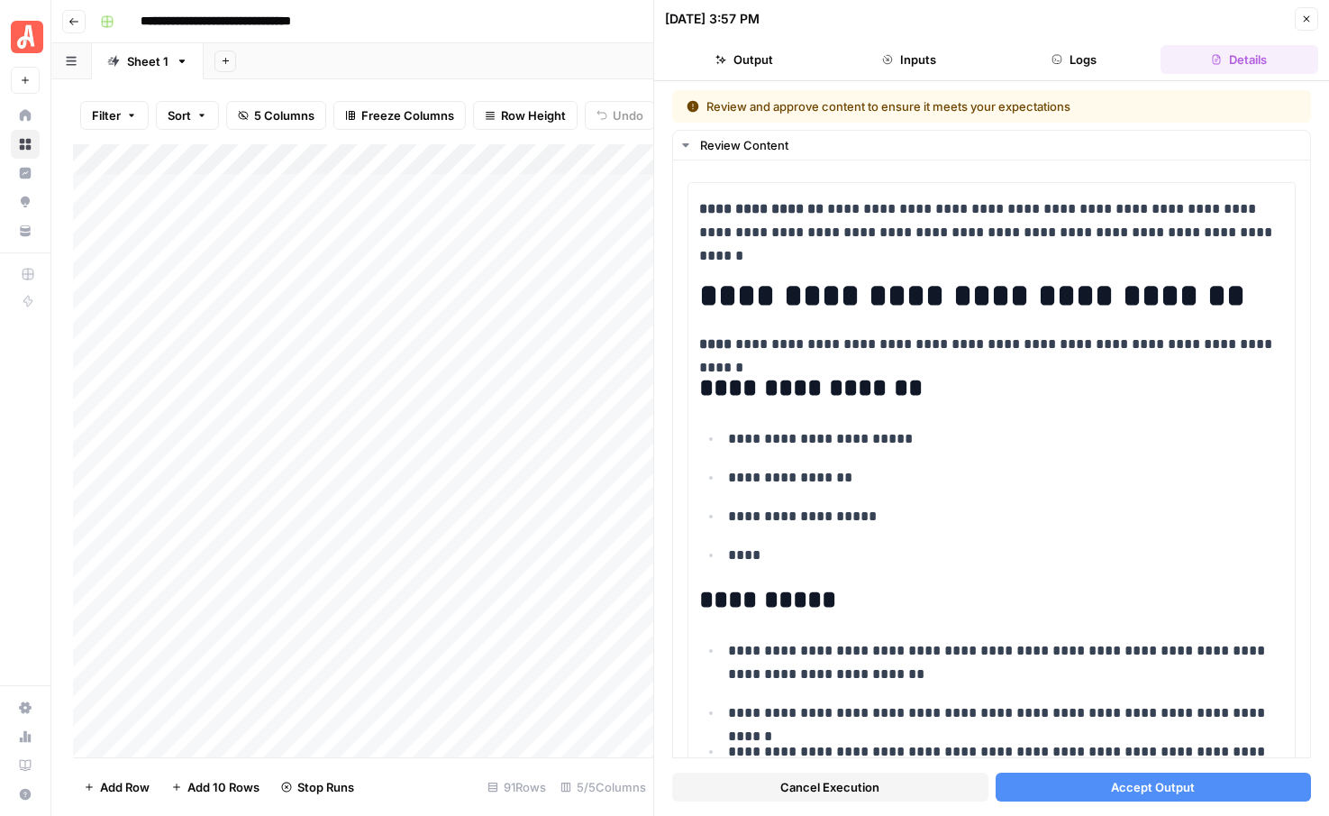
click at [1155, 781] on span "Accept Output" at bounding box center [1153, 787] width 84 height 18
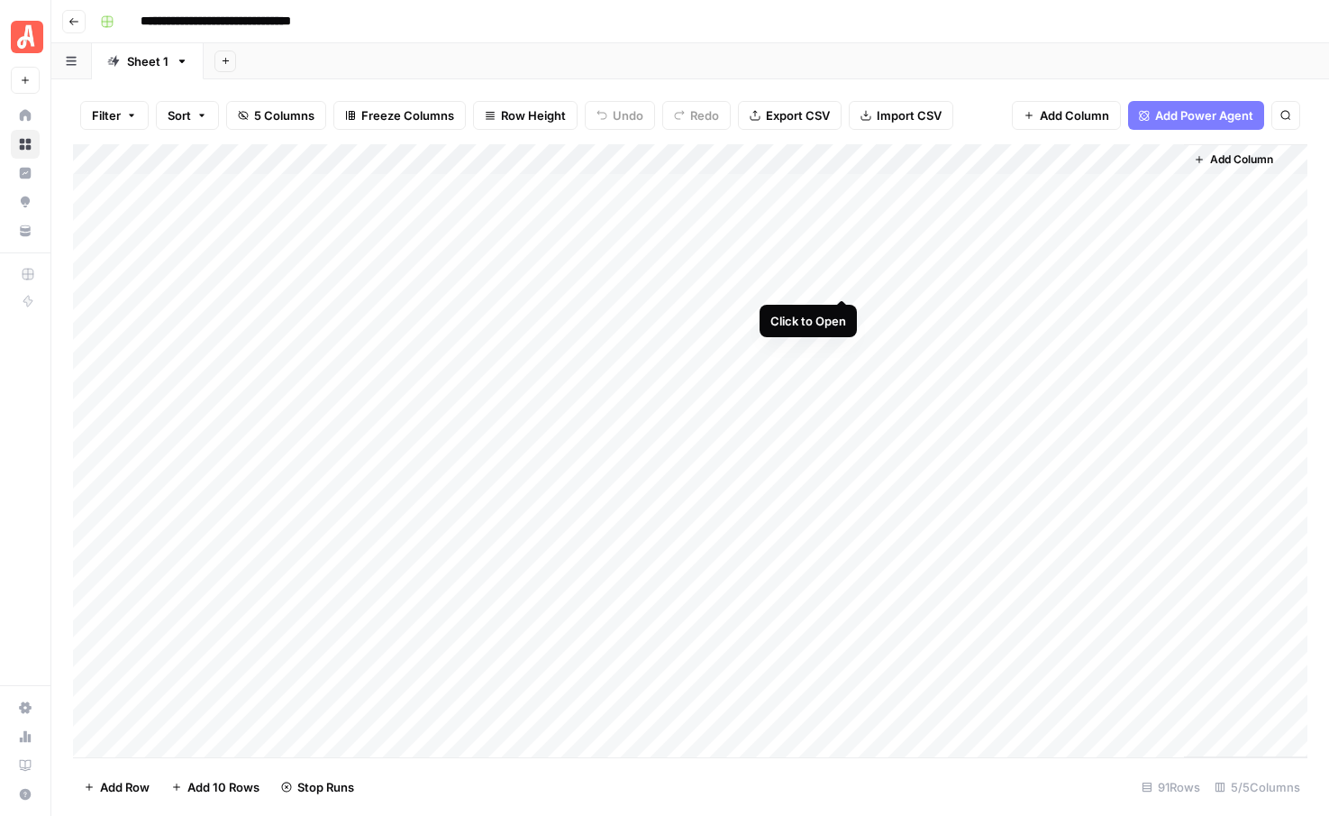
click at [842, 279] on div "Add Column" at bounding box center [690, 450] width 1235 height 613
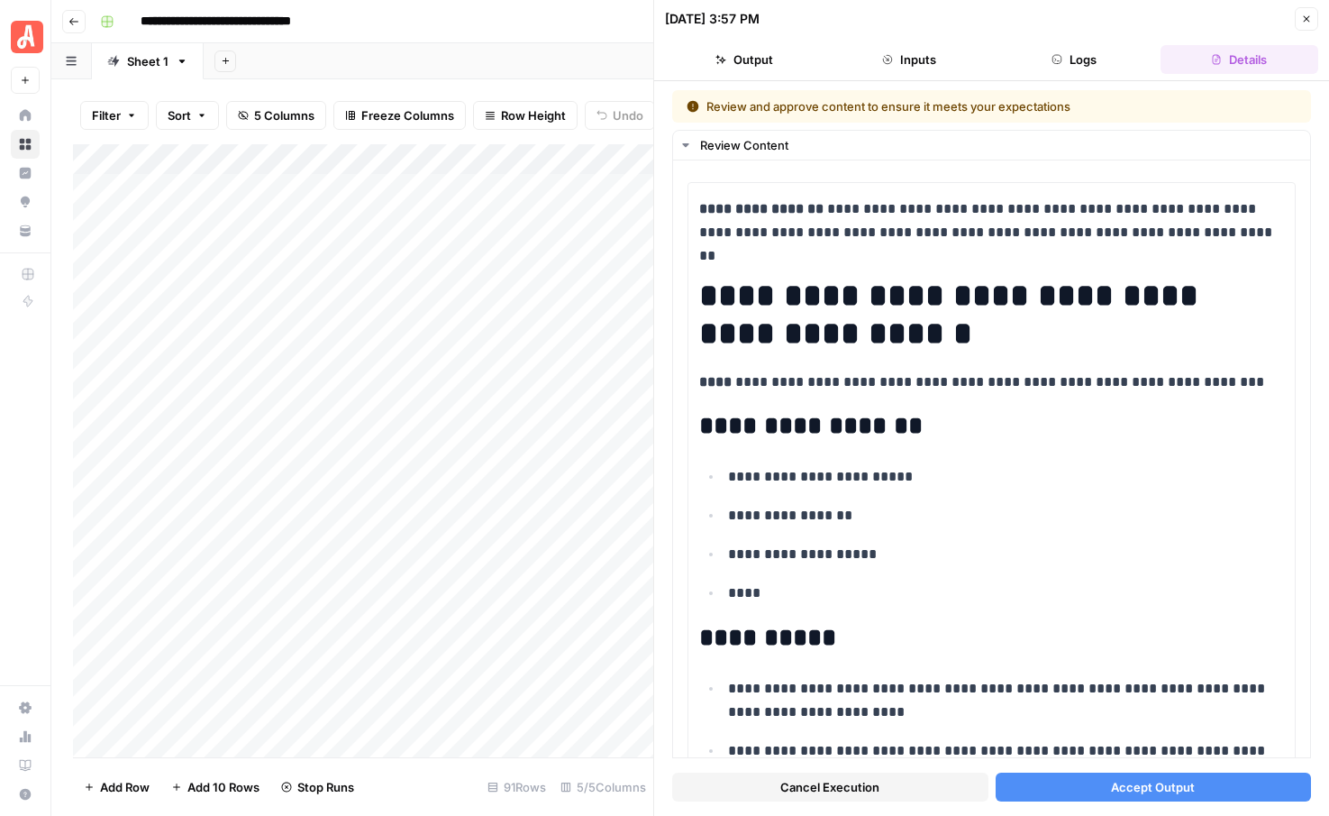
click at [1116, 792] on span "Accept Output" at bounding box center [1153, 787] width 84 height 18
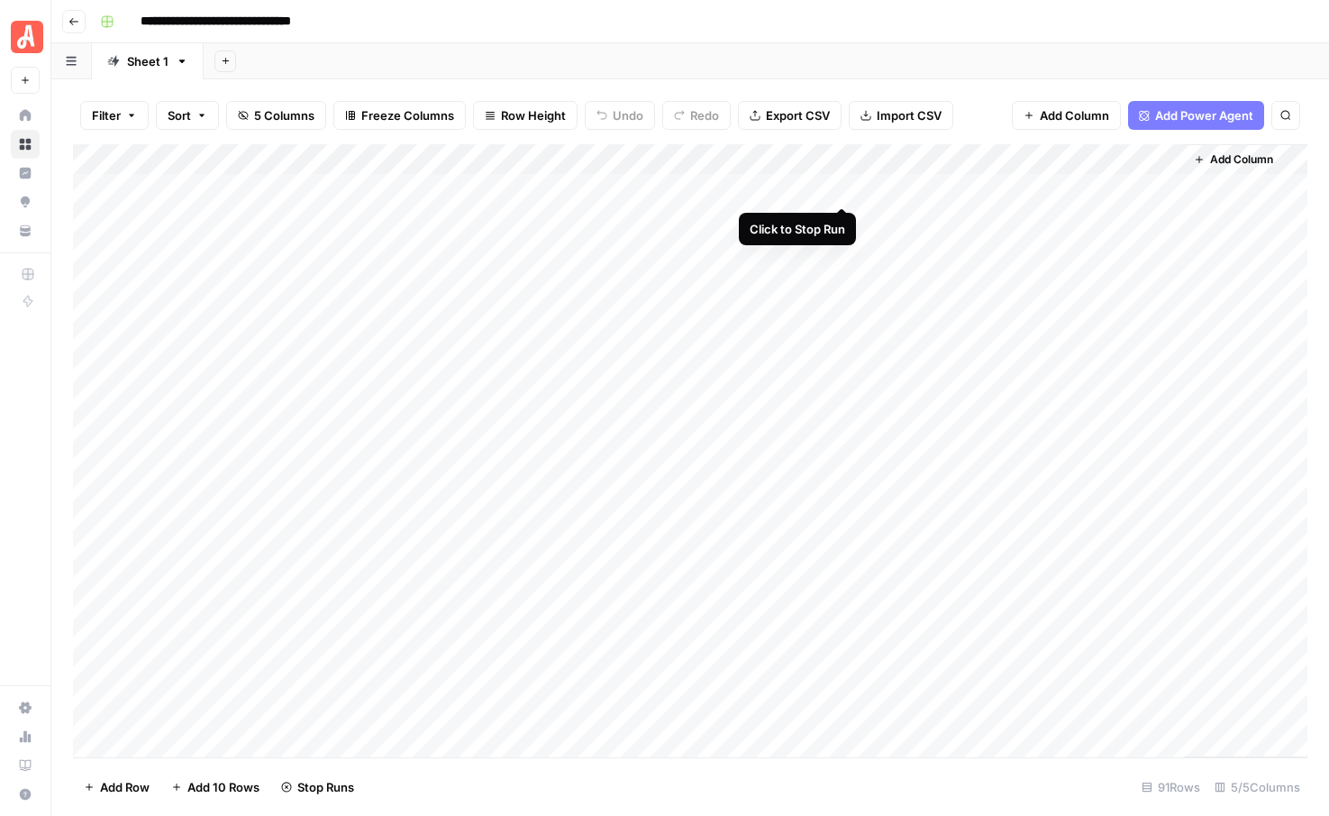
click at [845, 192] on div "Add Column" at bounding box center [690, 450] width 1235 height 613
click at [844, 219] on div "Add Column" at bounding box center [690, 450] width 1235 height 613
click at [844, 241] on div "Add Column" at bounding box center [690, 450] width 1235 height 613
click at [843, 279] on div "Add Column" at bounding box center [690, 450] width 1235 height 613
click at [842, 310] on div "Add Column" at bounding box center [690, 450] width 1235 height 613
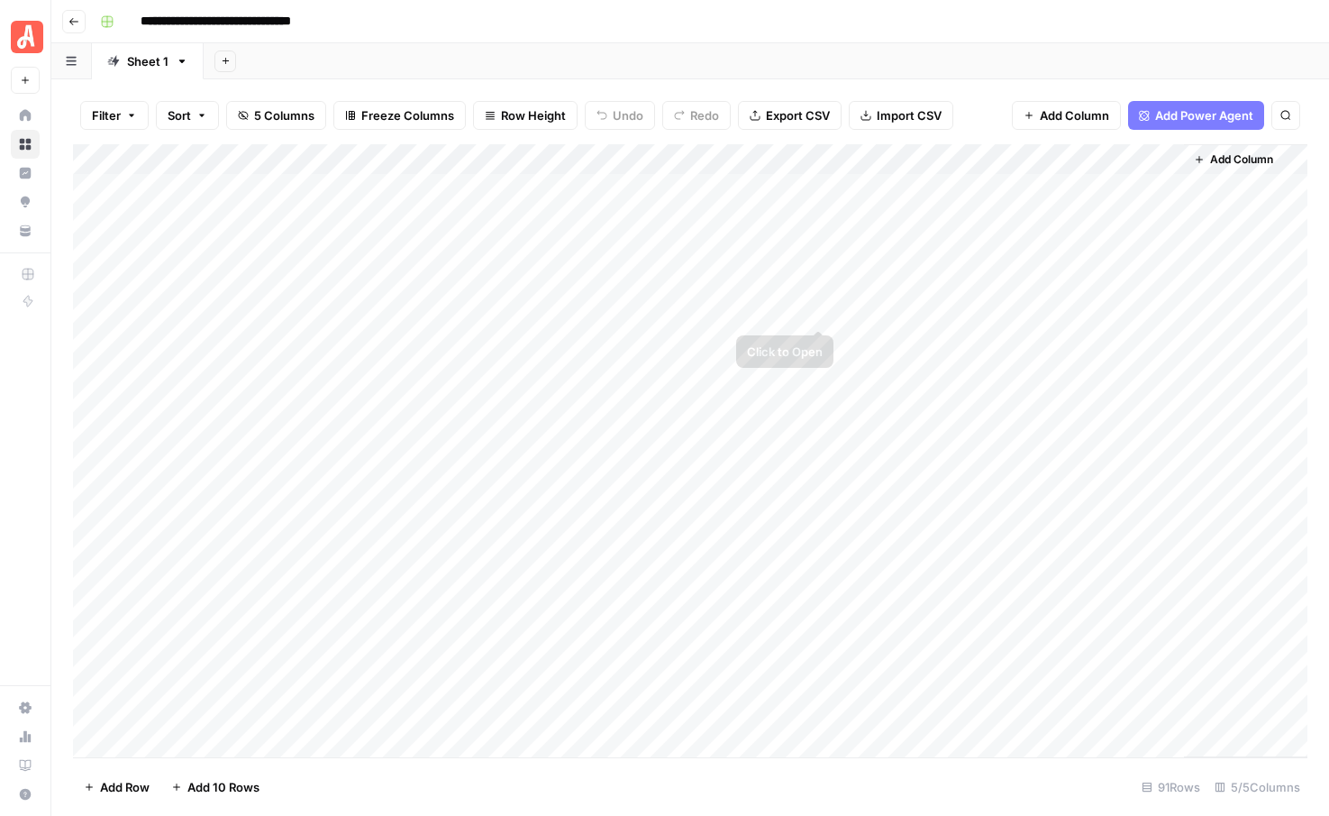
click at [1005, 340] on div "Add Column" at bounding box center [690, 450] width 1235 height 613
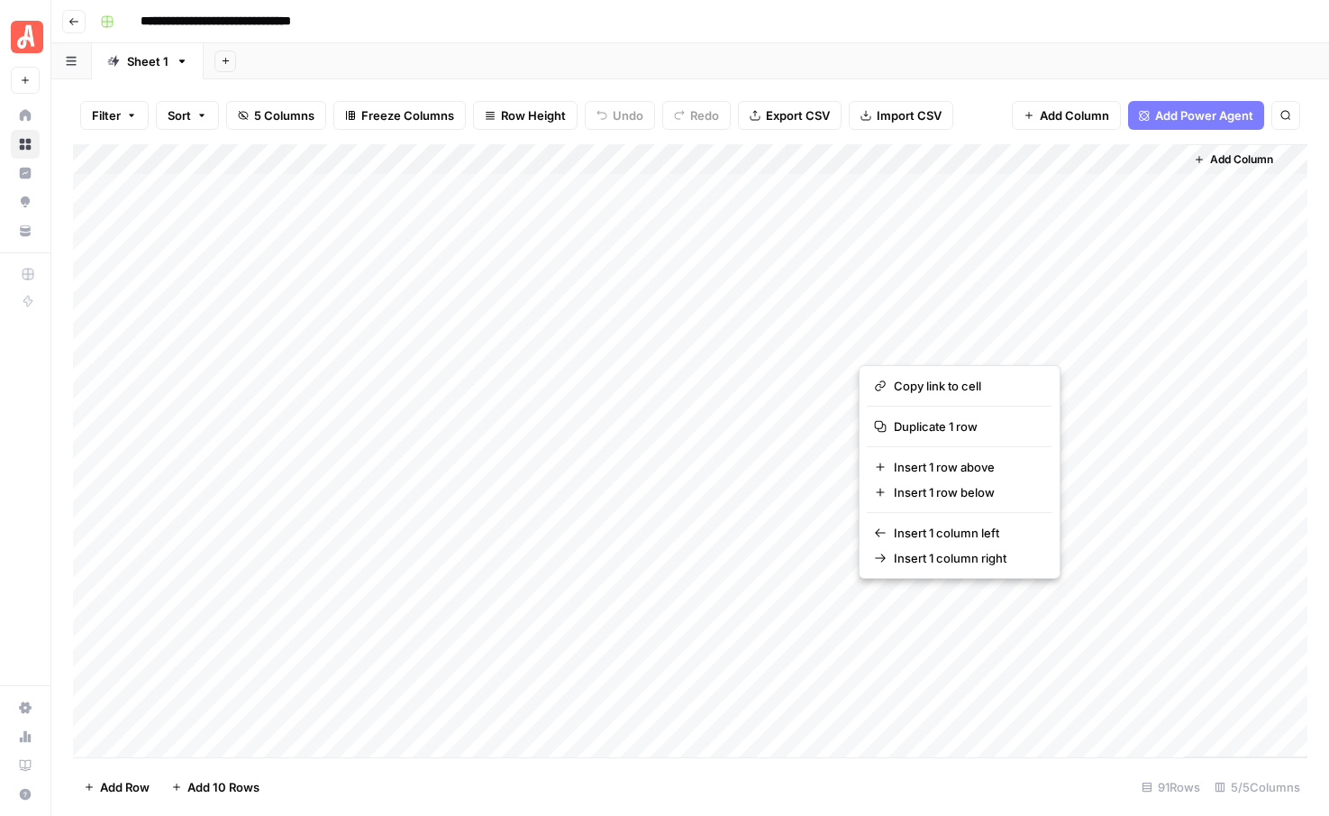
click at [919, 298] on div "Add Column" at bounding box center [690, 450] width 1235 height 613
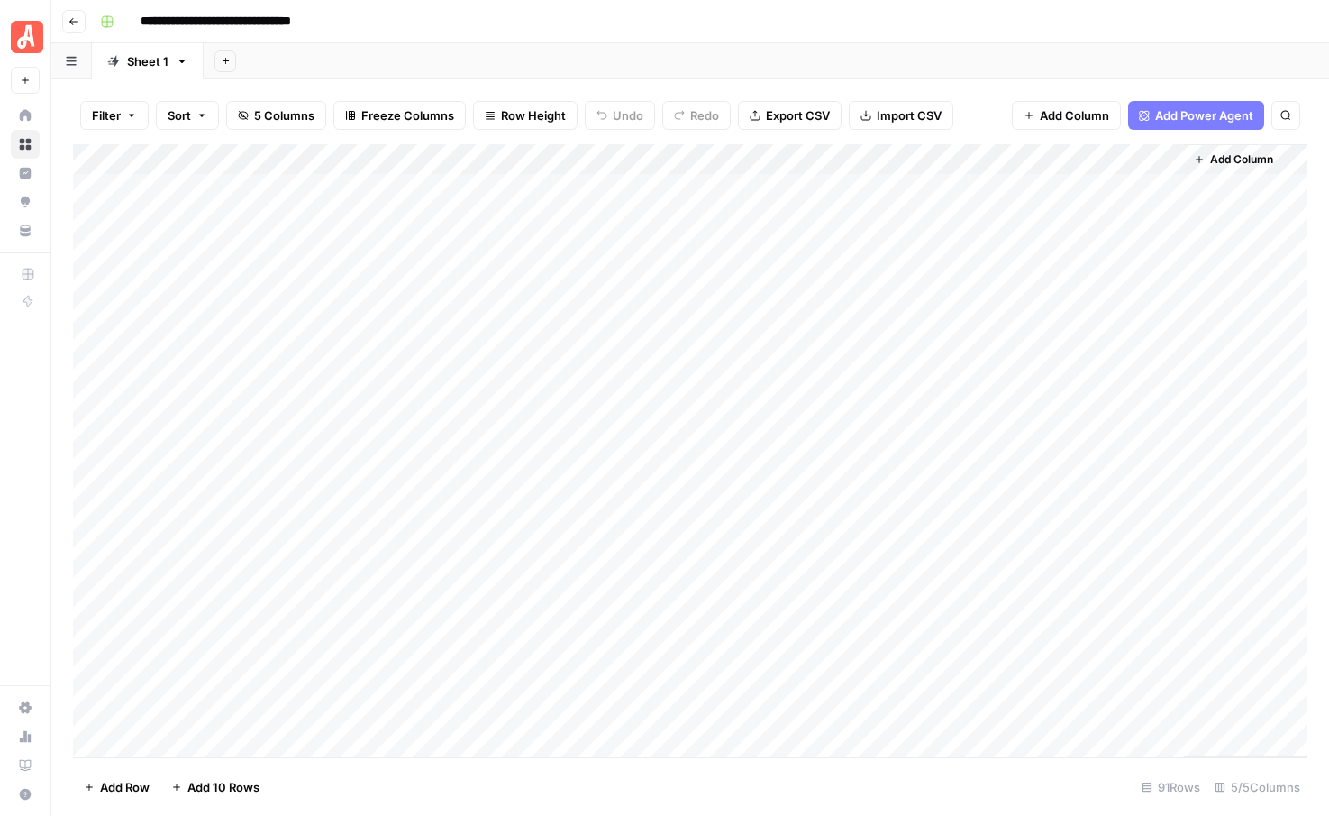
click at [942, 341] on div "Add Column" at bounding box center [690, 450] width 1235 height 613
click at [968, 377] on div "Add Column" at bounding box center [690, 450] width 1235 height 613
click at [929, 464] on div "Add Column" at bounding box center [690, 450] width 1235 height 613
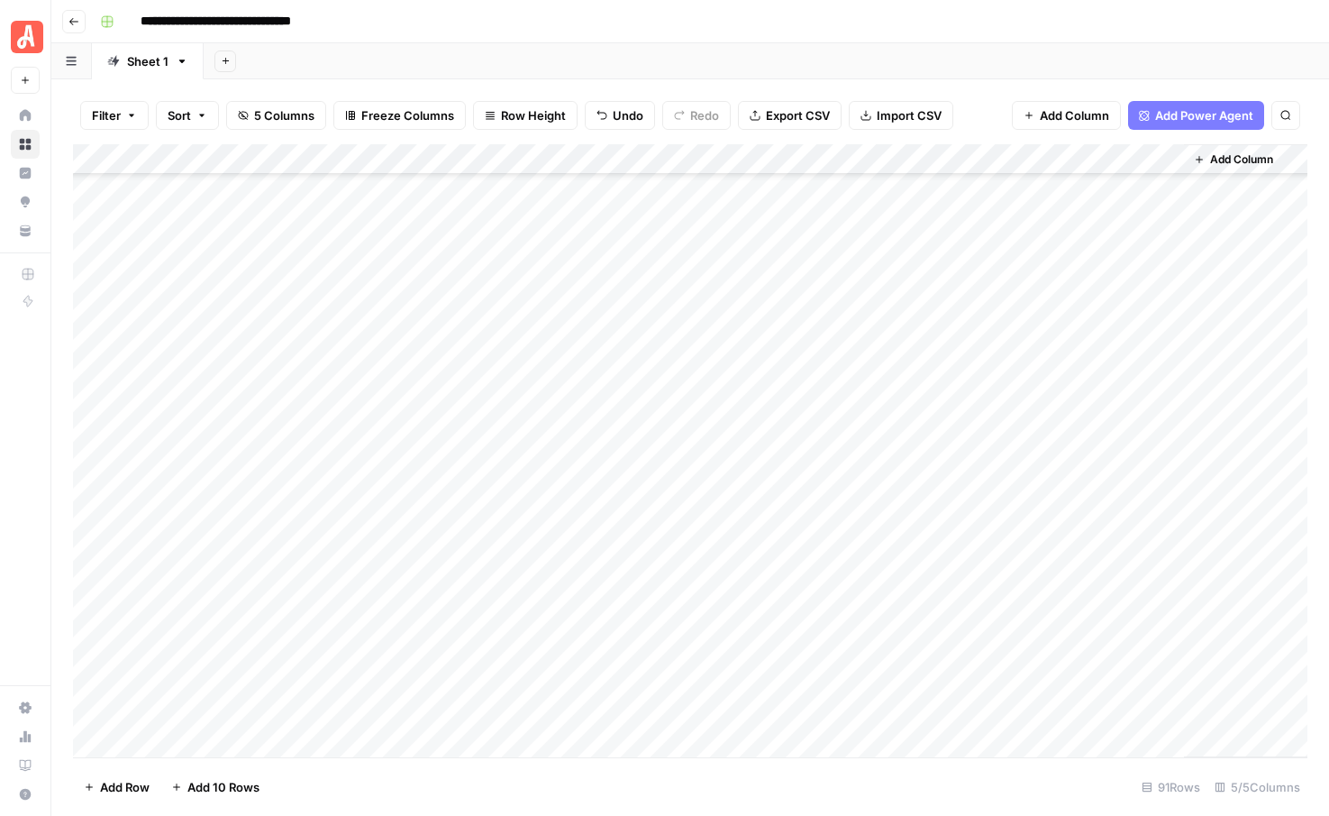
scroll to position [2235, 0]
click at [1008, 713] on div "Add Column" at bounding box center [690, 450] width 1235 height 613
